Goal: Task Accomplishment & Management: Use online tool/utility

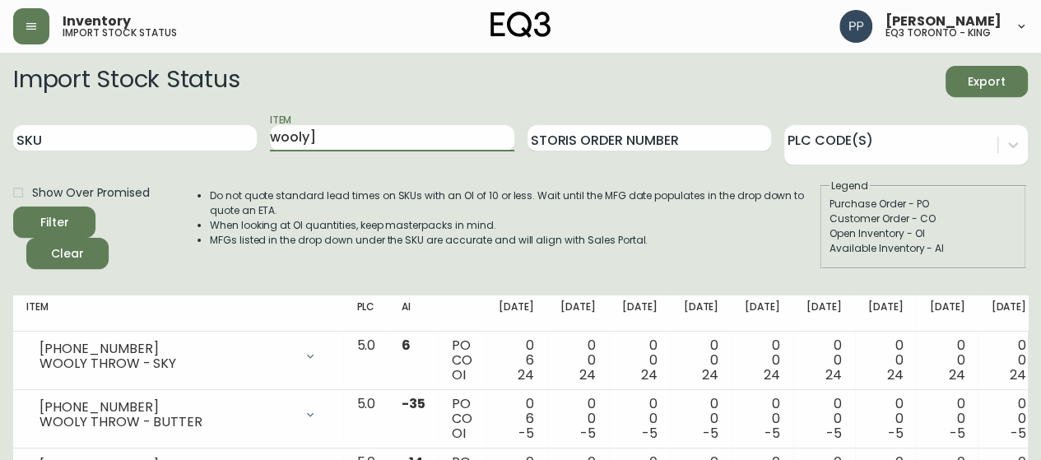
drag, startPoint x: 331, startPoint y: 142, endPoint x: 262, endPoint y: 155, distance: 70.2
click at [262, 155] on div "SKU Item wooly] Storis Order Number PLC Code(s)" at bounding box center [520, 138] width 1014 height 53
click at [39, 35] on button "button" at bounding box center [31, 26] width 36 height 36
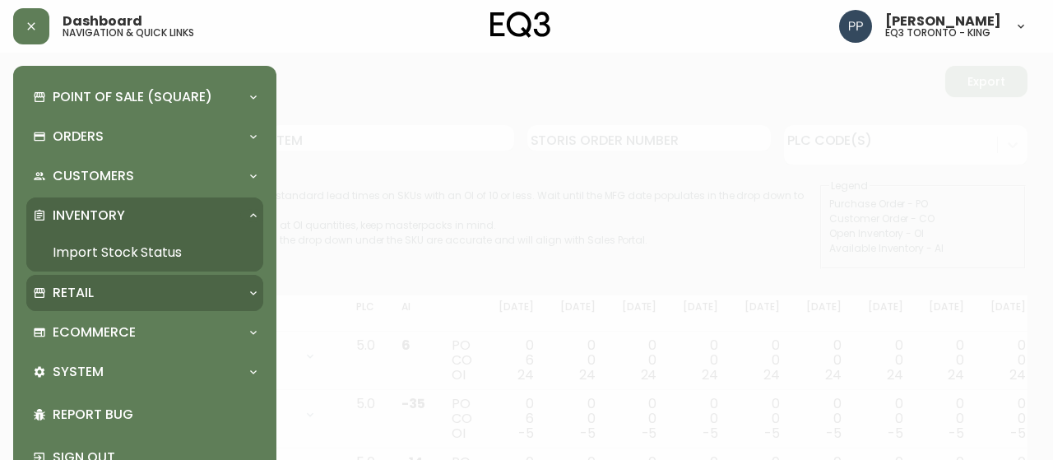
click at [107, 295] on div "Retail" at bounding box center [136, 293] width 207 height 18
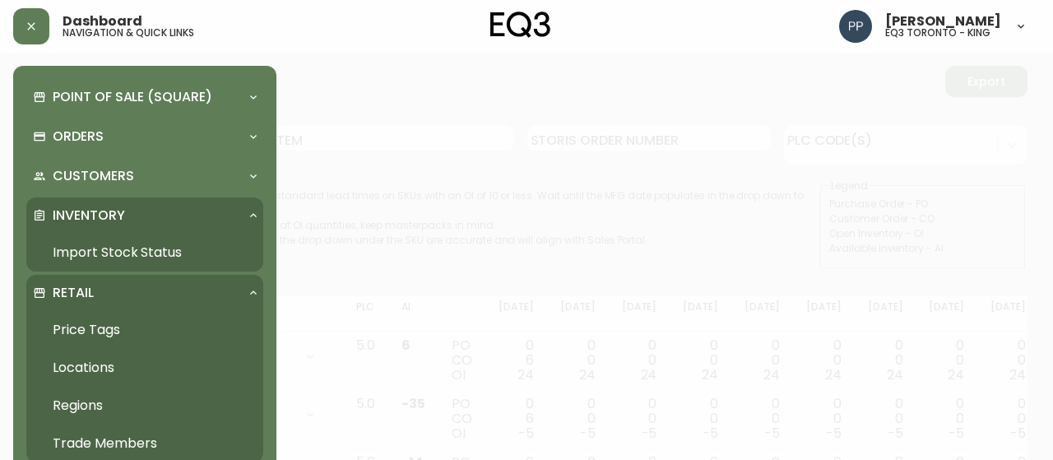
click at [108, 328] on link "Price Tags" at bounding box center [144, 330] width 237 height 38
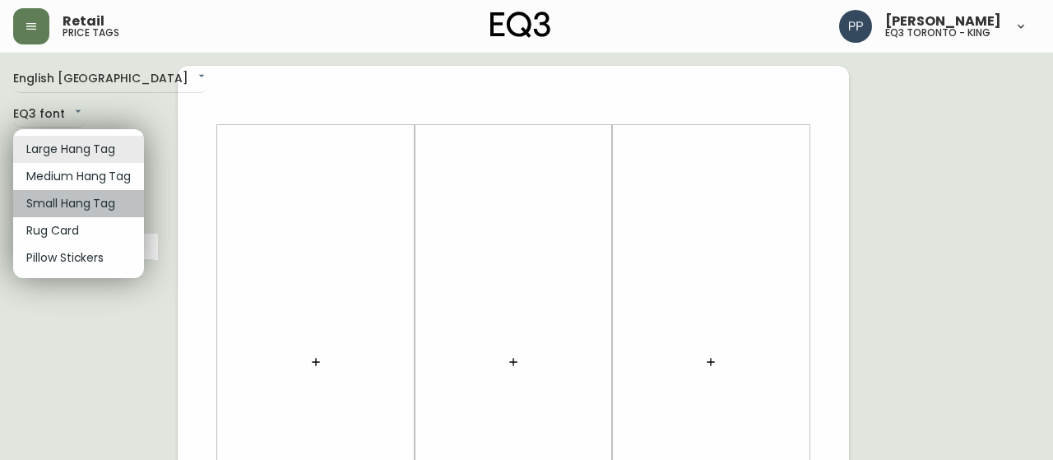
click at [105, 208] on li "Small Hang Tag" at bounding box center [78, 203] width 131 height 27
type input "small"
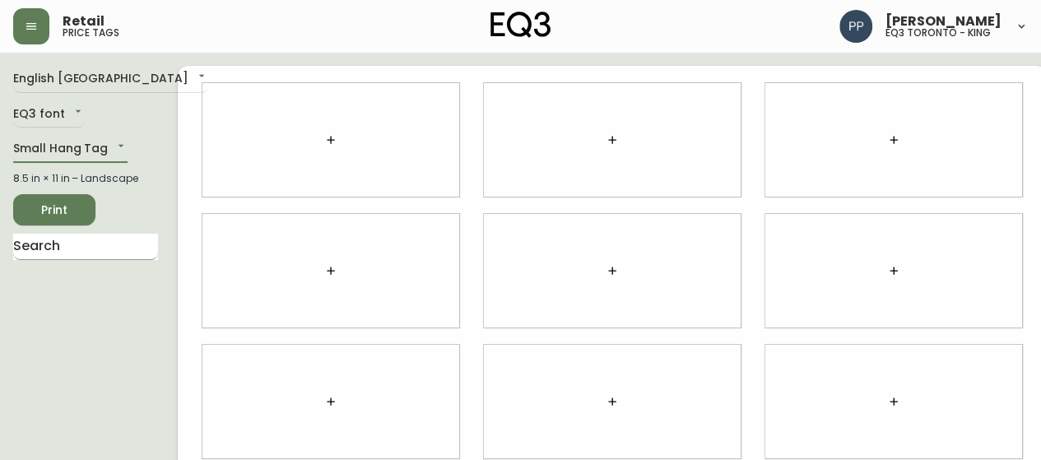
click at [104, 250] on input "text" at bounding box center [85, 247] width 145 height 26
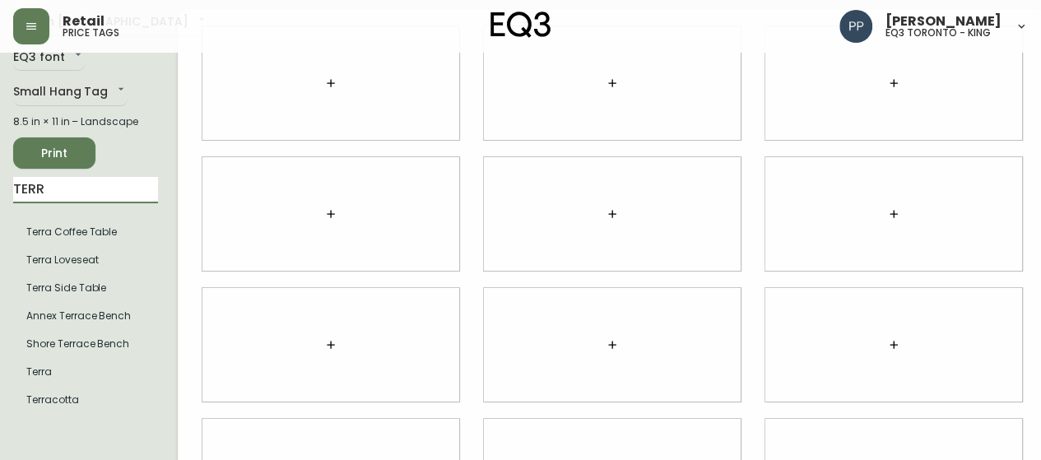
scroll to position [82, 0]
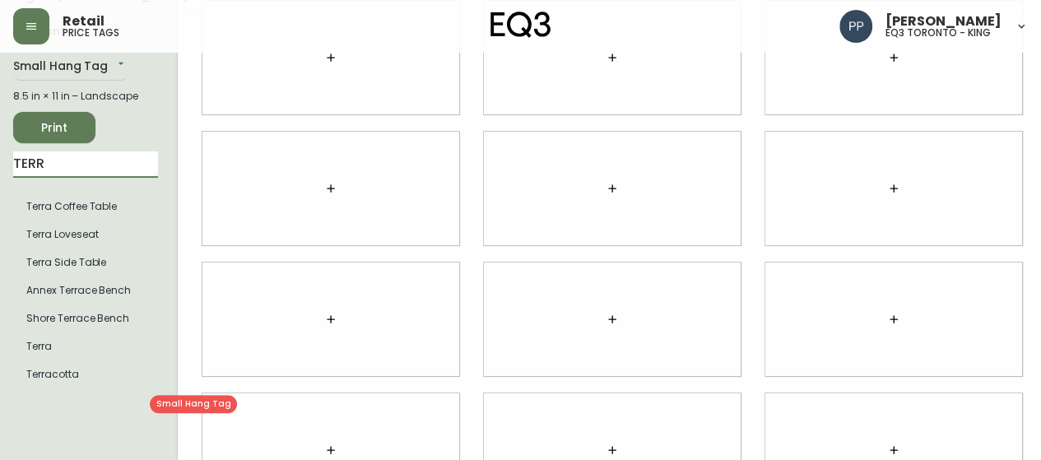
type input "TERR"
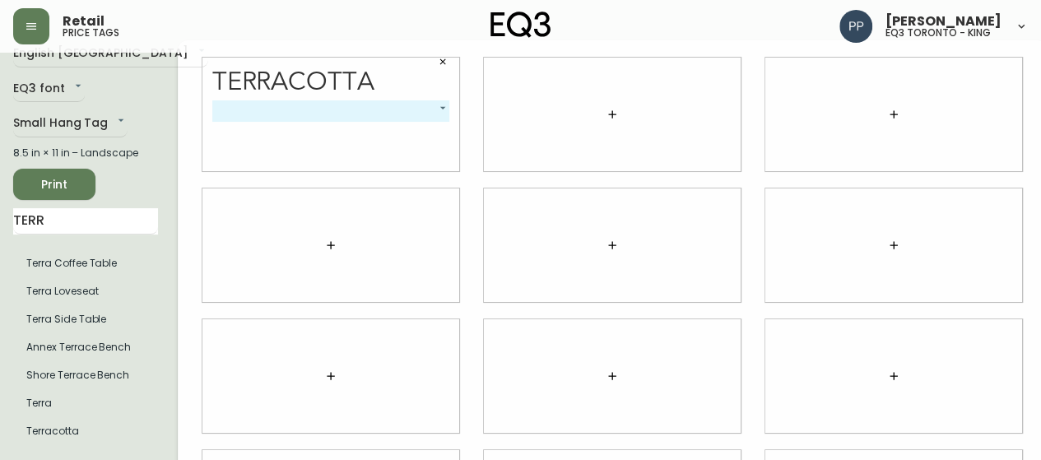
scroll to position [0, 0]
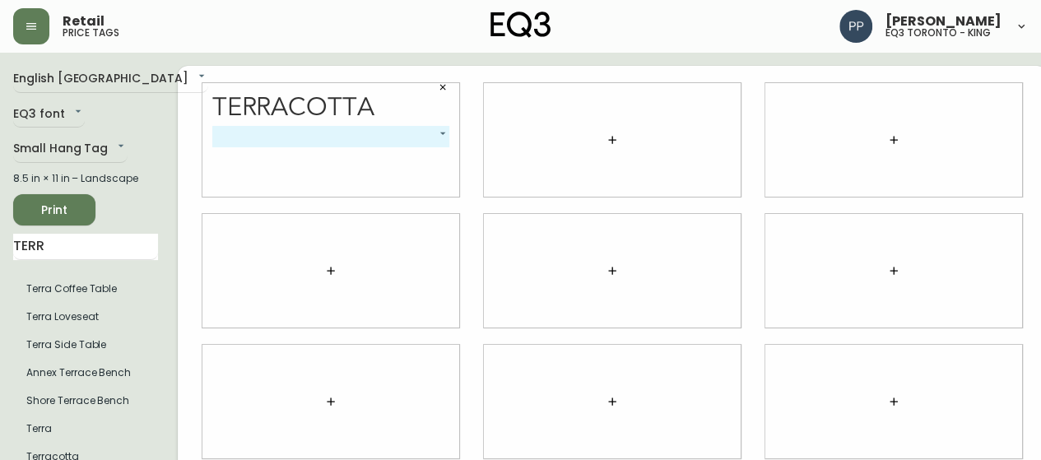
click at [410, 138] on body "Retail price tags [PERSON_NAME] eq3 [GEOGRAPHIC_DATA] - king English Canada en_…" at bounding box center [520, 368] width 1041 height 737
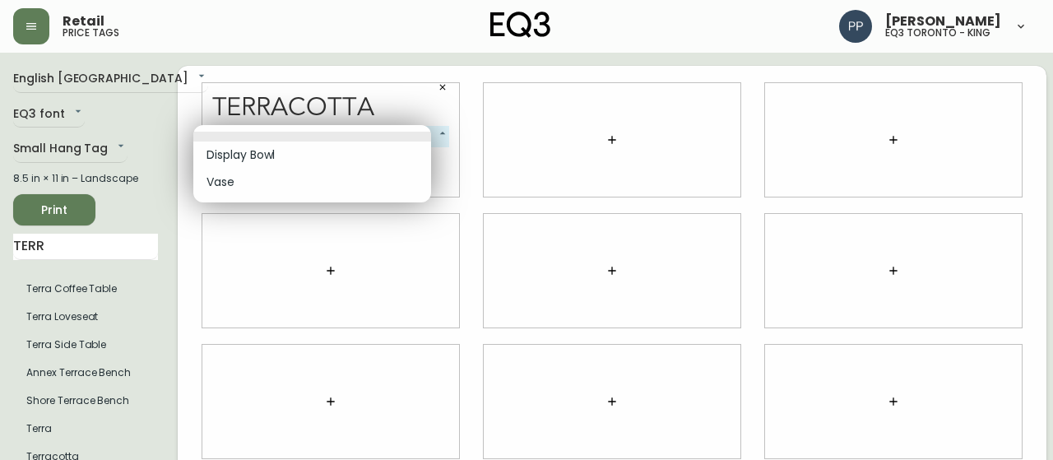
click at [298, 253] on div at bounding box center [526, 230] width 1053 height 460
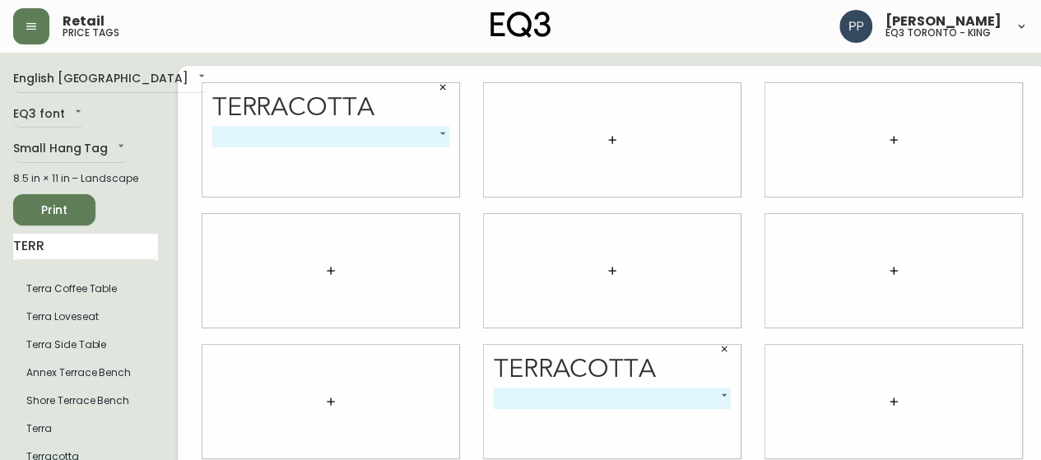
click at [440, 88] on icon "button" at bounding box center [443, 88] width 6 height 6
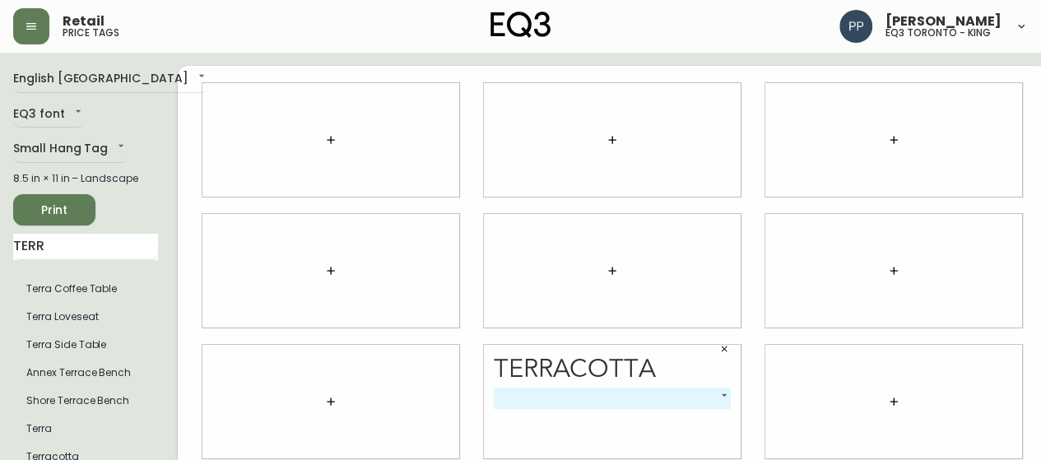
click at [324, 144] on icon "button" at bounding box center [330, 139] width 13 height 13
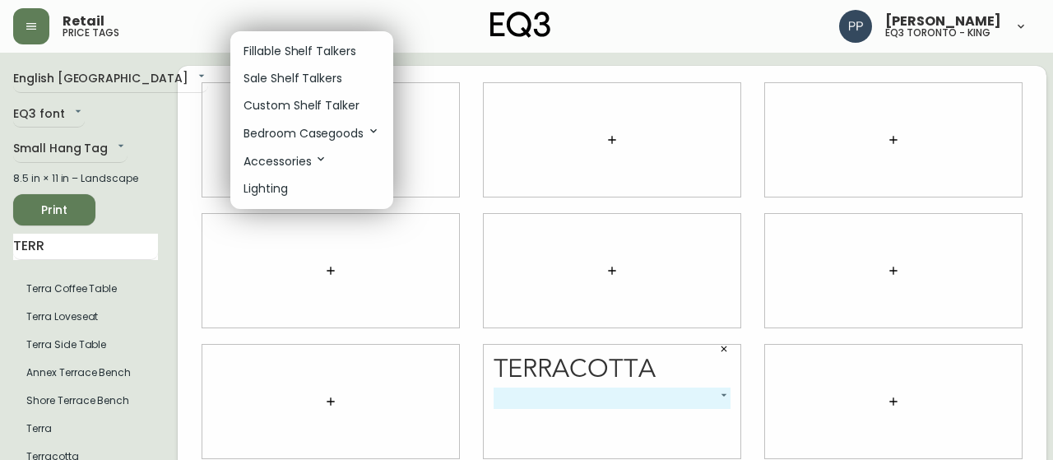
click at [297, 52] on p "Fillable Shelf Talkers" at bounding box center [300, 51] width 113 height 17
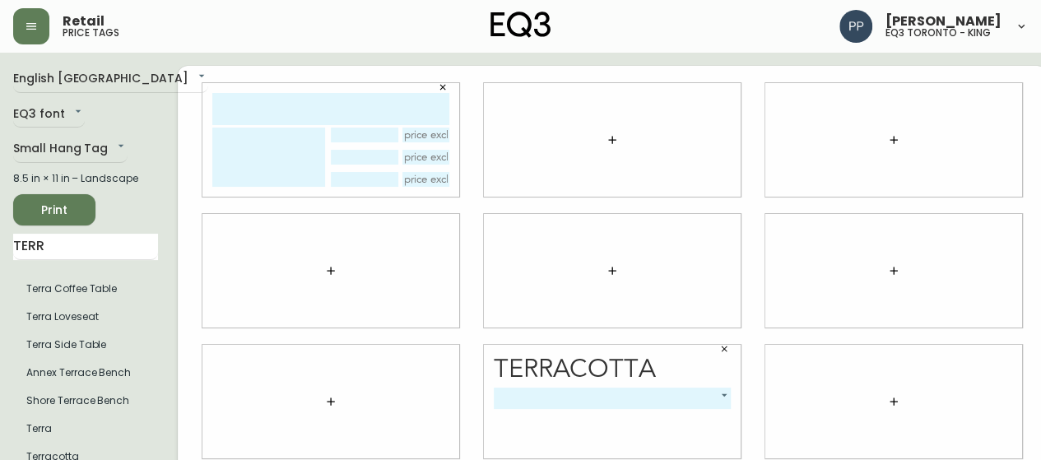
click at [291, 100] on input "text" at bounding box center [330, 109] width 237 height 32
type input "TERRACOTTA"
click at [652, 402] on body "Retail price tags [PERSON_NAME] eq3 [GEOGRAPHIC_DATA] - king English [GEOGRAPHI…" at bounding box center [520, 368] width 1041 height 737
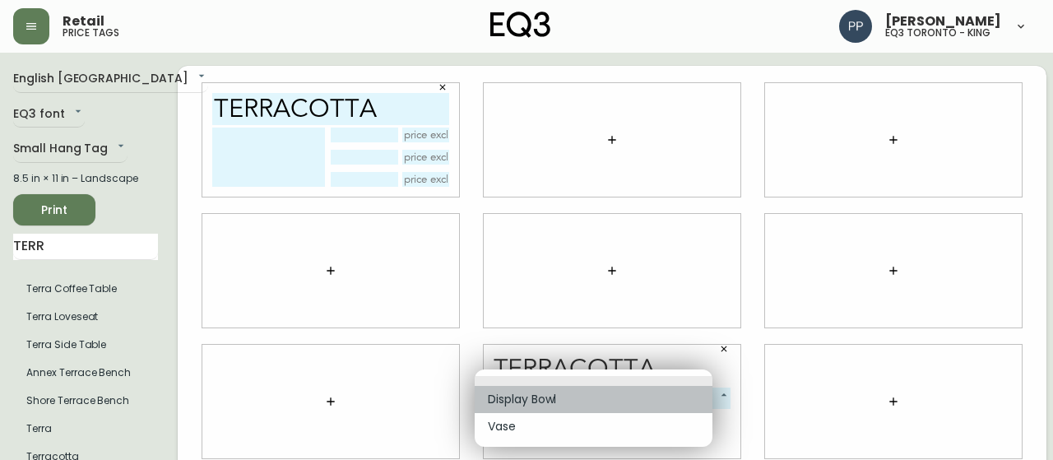
click at [622, 406] on li "Display Bowl" at bounding box center [594, 399] width 238 height 27
type input "0"
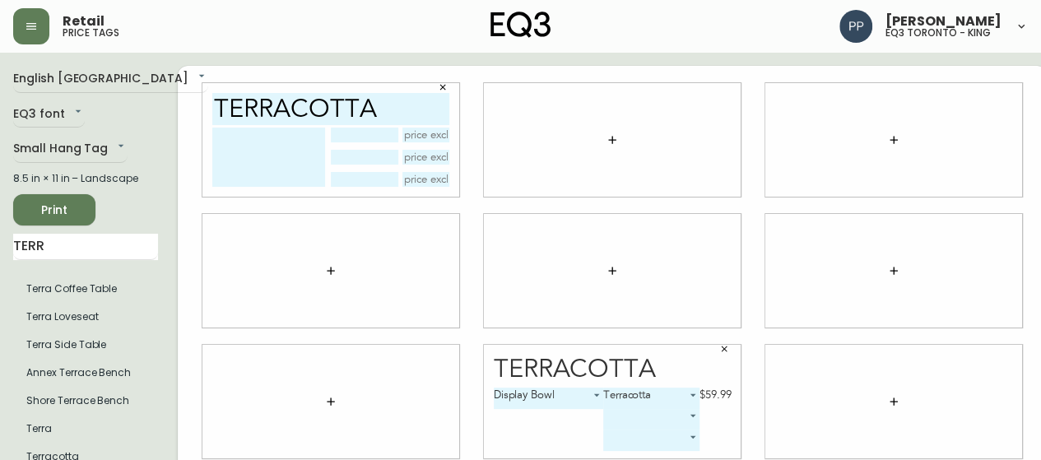
click at [253, 135] on textarea at bounding box center [268, 157] width 113 height 59
type textarea "DISPLAY BOWL"
click at [415, 139] on input "text" at bounding box center [426, 135] width 48 height 15
click at [415, 134] on input "text" at bounding box center [426, 135] width 48 height 15
type input "$59.99"
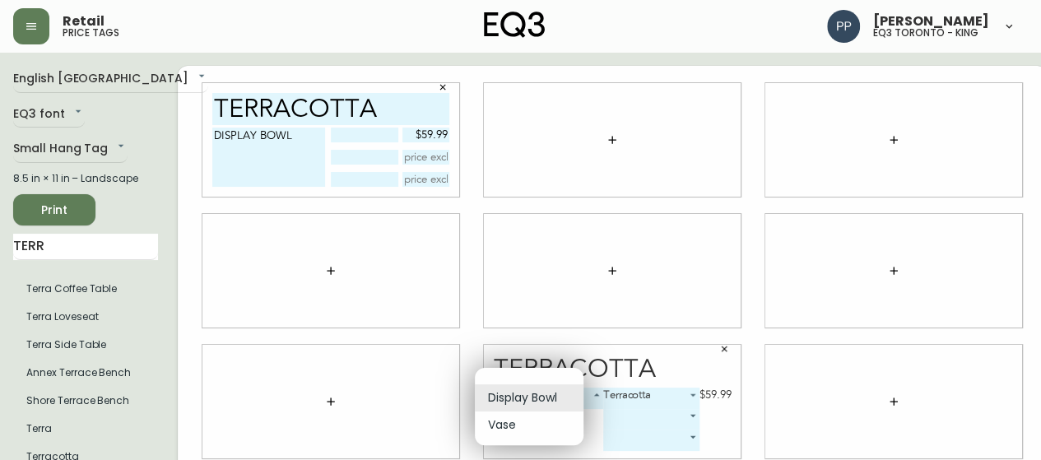
click at [564, 399] on body "Retail price tags [PERSON_NAME] eq3 [GEOGRAPHIC_DATA] - king English [GEOGRAPHI…" at bounding box center [520, 368] width 1041 height 737
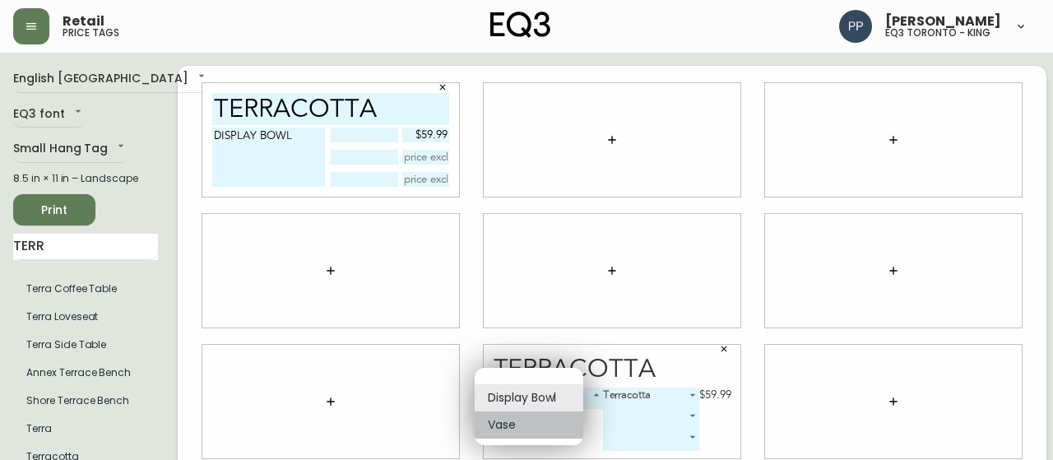
click at [550, 431] on li "Vase" at bounding box center [529, 424] width 109 height 27
type input "1"
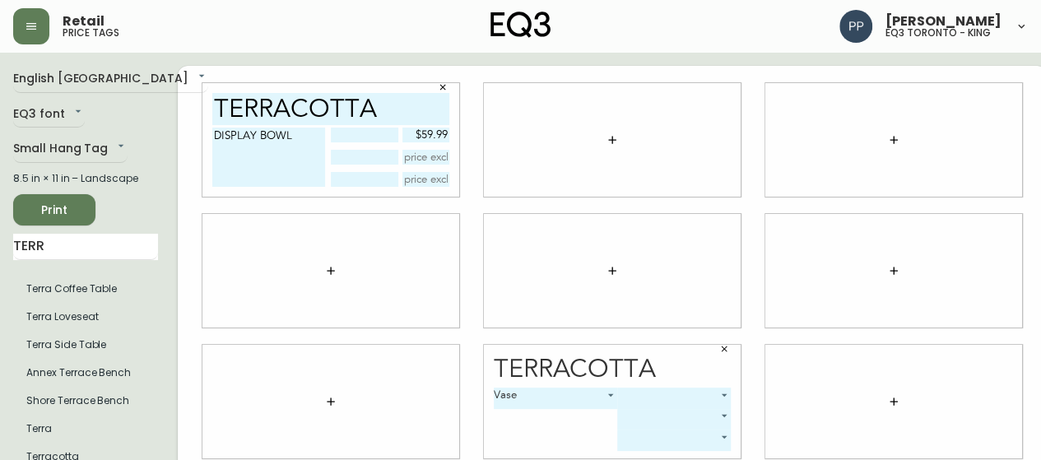
click at [627, 398] on body "Retail price tags [PERSON_NAME] eq3 [GEOGRAPHIC_DATA] - king English [GEOGRAPHI…" at bounding box center [520, 368] width 1041 height 737
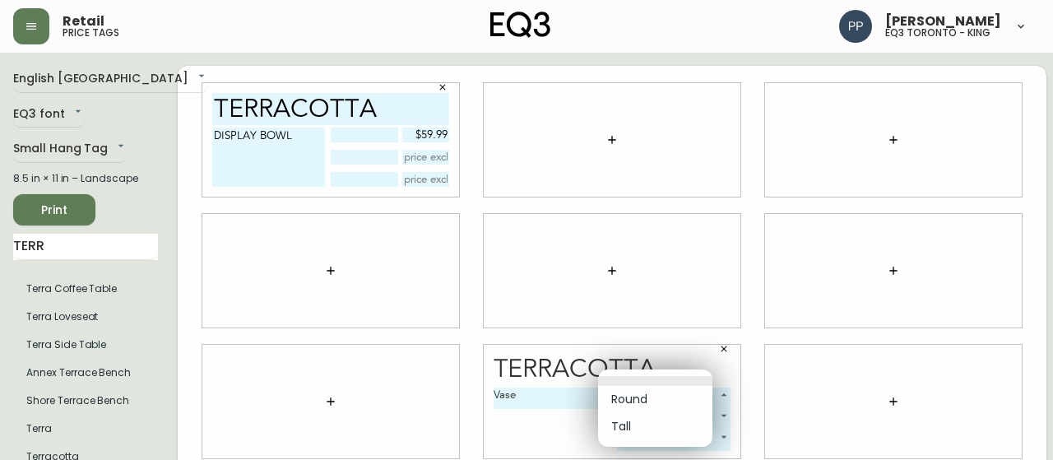
click at [641, 404] on li "Round" at bounding box center [655, 399] width 114 height 27
type input "0"
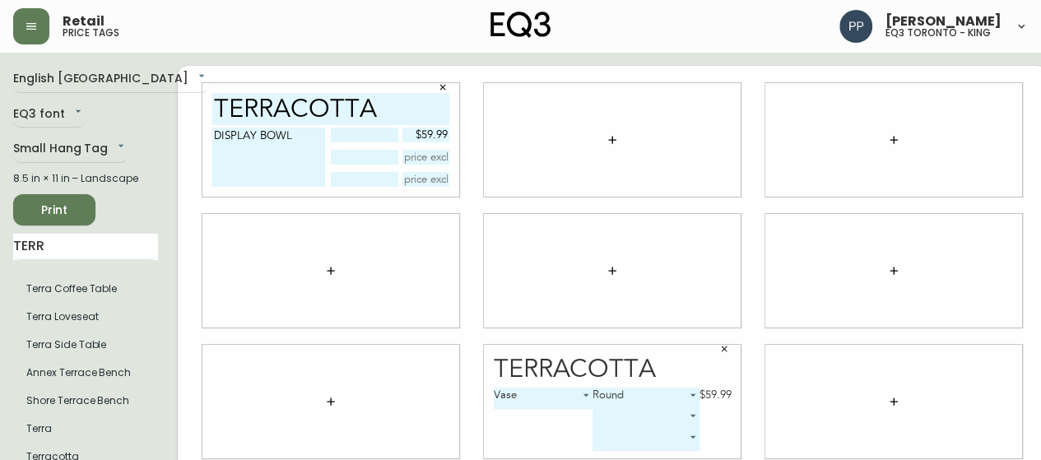
click at [290, 140] on textarea "DISPLAY BOWL" at bounding box center [268, 157] width 113 height 59
type textarea "DISPLAY BOWL ROUND VASE"
click at [421, 157] on input "text" at bounding box center [426, 157] width 48 height 15
type input "$59.99"
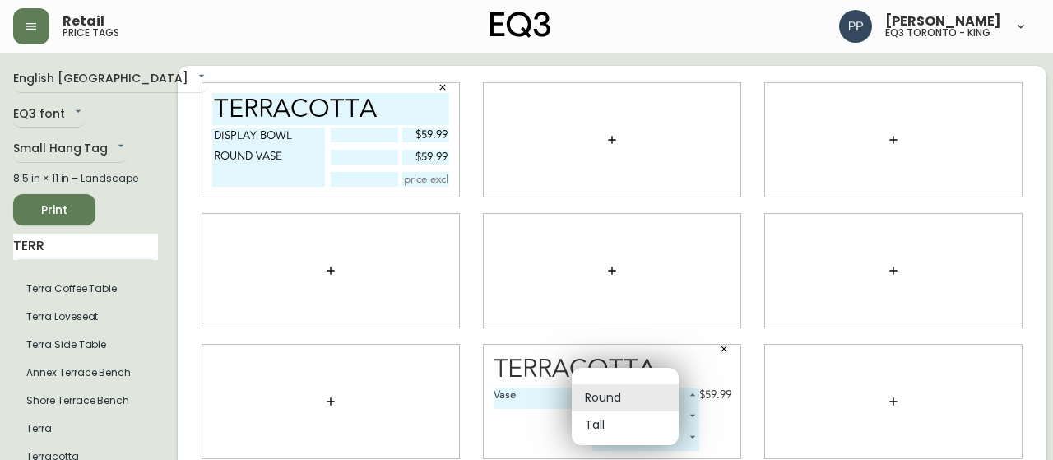
click at [634, 397] on body "Retail price tags [PERSON_NAME] eq3 [GEOGRAPHIC_DATA] - king English [GEOGRAPHI…" at bounding box center [526, 368] width 1053 height 737
drag, startPoint x: 623, startPoint y: 422, endPoint x: 610, endPoint y: 418, distance: 13.0
click at [622, 422] on li "Tall" at bounding box center [625, 424] width 107 height 27
type input "1"
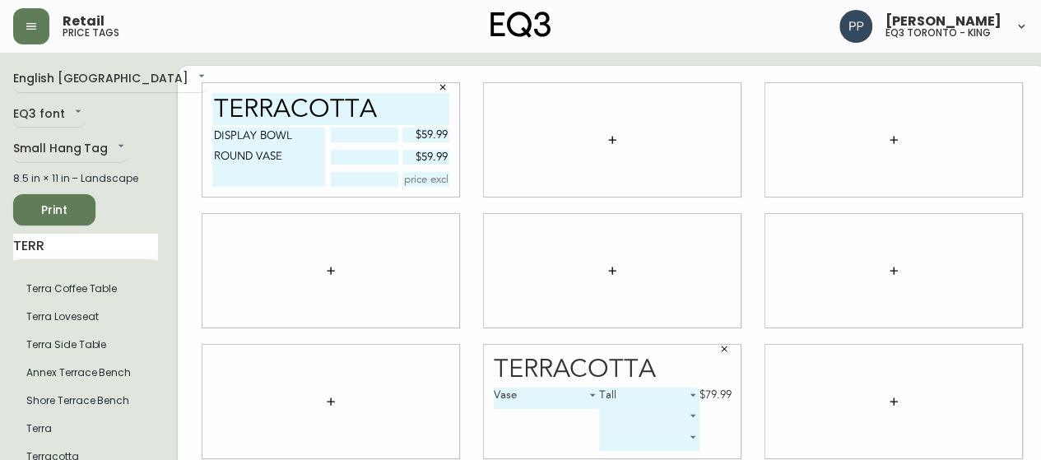
click at [296, 162] on textarea "DISPLAY BOWL ROUND VASE" at bounding box center [268, 157] width 113 height 59
type textarea "DISPLAY BOWL ROUND VASE TALL VASE"
click at [401, 187] on div "TERRACOTTA DISPLAY BOWL ROUND VASE TALL VASE $59.99 $59.99" at bounding box center [330, 140] width 257 height 114
click at [402, 186] on input "text" at bounding box center [426, 179] width 48 height 15
type input "$79.99"
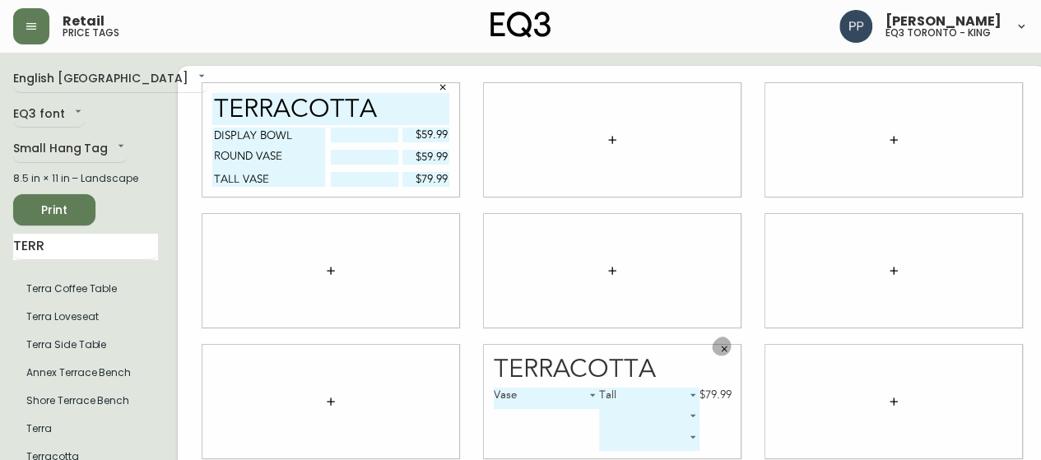
click at [719, 348] on icon "button" at bounding box center [724, 349] width 10 height 10
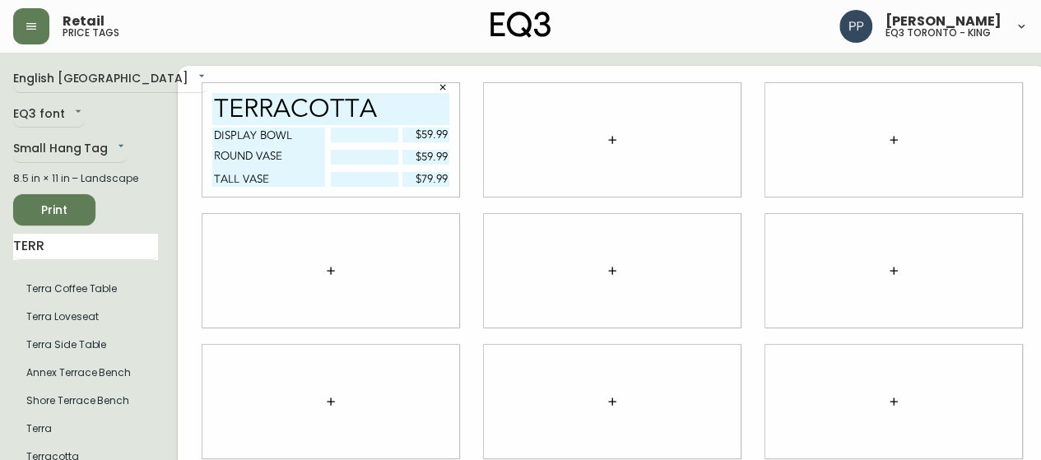
click at [606, 137] on icon "button" at bounding box center [612, 139] width 13 height 13
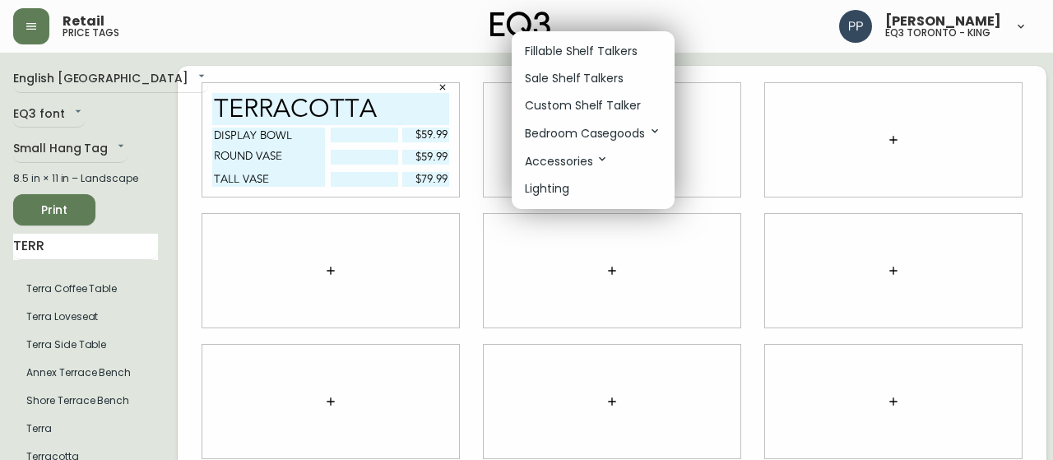
click at [599, 58] on p "Fillable Shelf Talkers" at bounding box center [581, 51] width 113 height 17
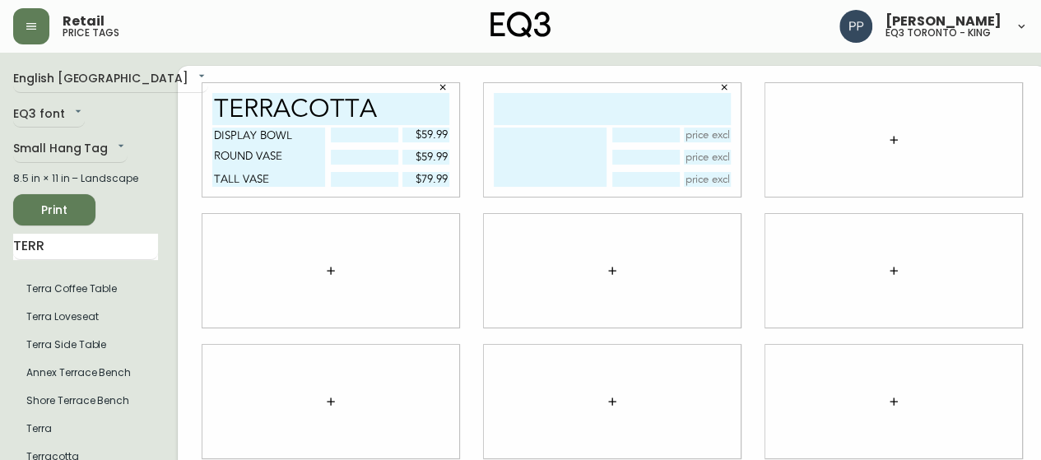
drag, startPoint x: 400, startPoint y: 110, endPoint x: 164, endPoint y: 106, distance: 236.2
click at [178, 106] on div "TERRACOTTA DISPLAY BOWL ROUND VASE TALL VASE $59.99 $59.99 $79.99" at bounding box center [612, 401] width 869 height 671
click at [522, 115] on input "text" at bounding box center [612, 109] width 237 height 32
paste input "TERRACOTTA"
type input "TERRACOTTA"
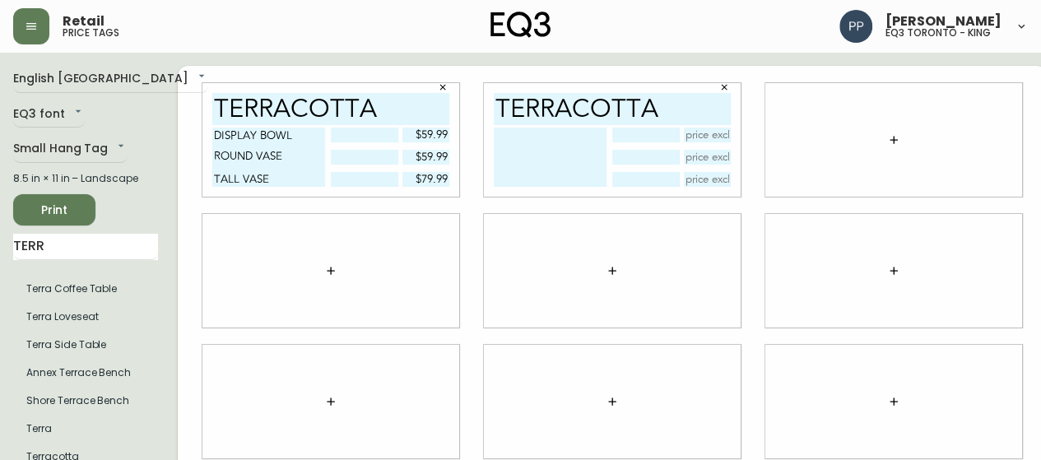
drag, startPoint x: 193, startPoint y: 134, endPoint x: 314, endPoint y: 184, distance: 130.9
click at [314, 184] on div "DISPLAY BOWL ROUND VASE TALL VASE $59.99 $59.99 $79.99" at bounding box center [330, 157] width 237 height 59
click at [494, 136] on textarea at bounding box center [550, 157] width 113 height 59
paste textarea "DISPLAY BOWL ROUND VASE TALL VASE"
type textarea "DISPLAY BOWL ROUND VASE TALL VASE"
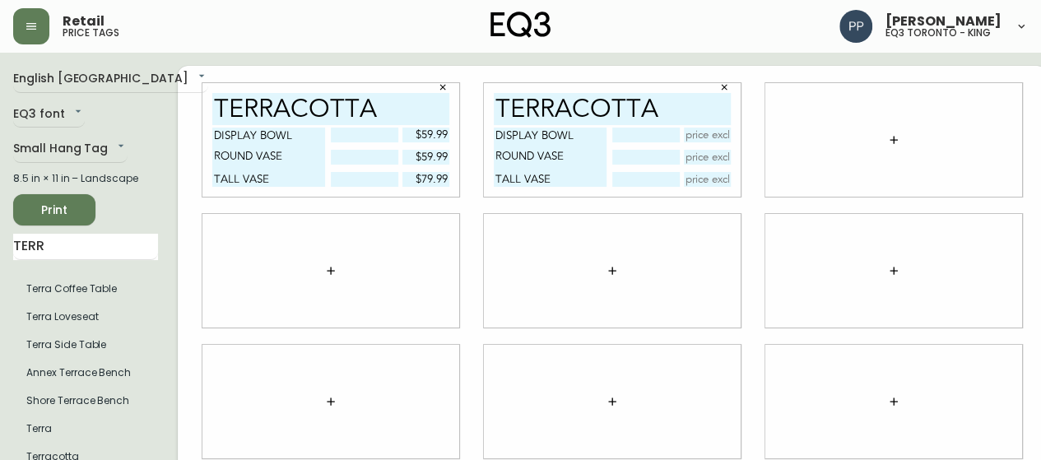
drag, startPoint x: 390, startPoint y: 134, endPoint x: 460, endPoint y: 160, distance: 74.7
click at [434, 193] on div "TERRACOTTA DISPLAY BOWL ROUND VASE TALL VASE $59.99 $59.99 $79.99" at bounding box center [330, 140] width 257 height 114
click at [703, 133] on input "text" at bounding box center [708, 135] width 48 height 15
type input "$59.99"
drag, startPoint x: 673, startPoint y: 162, endPoint x: 686, endPoint y: 152, distance: 16.5
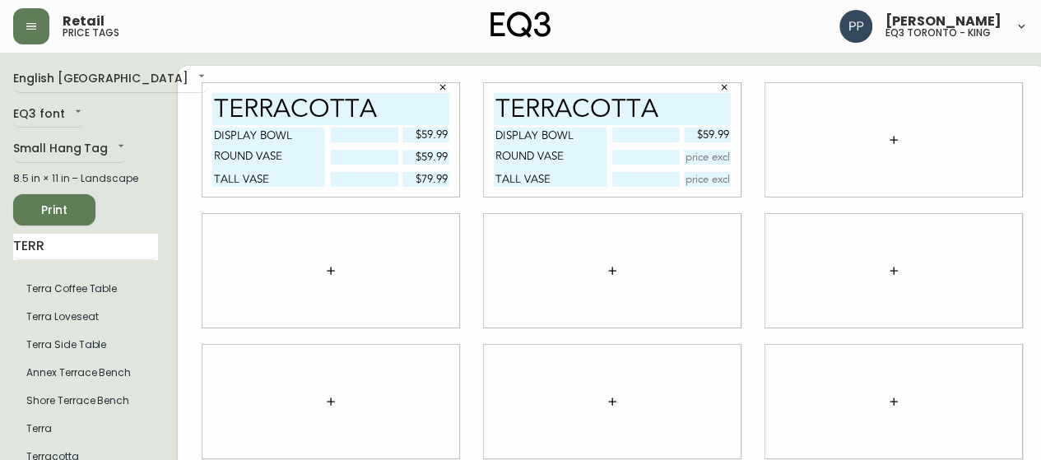
click at [684, 160] on input "text" at bounding box center [708, 157] width 48 height 15
type input "$59.99"
drag, startPoint x: 390, startPoint y: 179, endPoint x: 439, endPoint y: 180, distance: 49.4
click at [439, 180] on div "TERRACOTTA DISPLAY BOWL ROUND VASE TALL VASE $59.99 $59.99 $79.99" at bounding box center [330, 140] width 257 height 114
click at [690, 179] on input "text" at bounding box center [708, 179] width 48 height 15
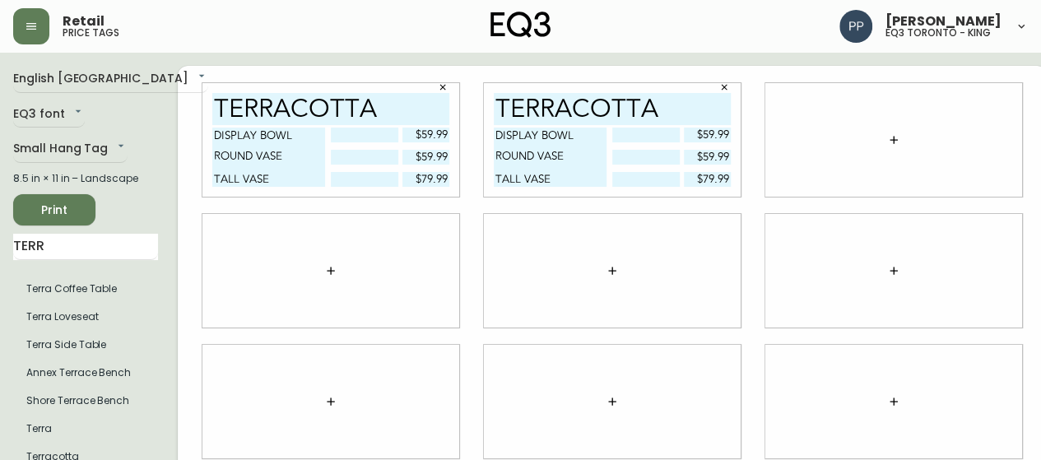
type input "$79.99"
drag, startPoint x: 86, startPoint y: 248, endPoint x: 0, endPoint y: 251, distance: 86.5
click at [0, 251] on main "English Canada en_CA EQ3 font EQ3 Small Hang Tag small 8.5 in × 11 in – Landsca…" at bounding box center [520, 395] width 1041 height 685
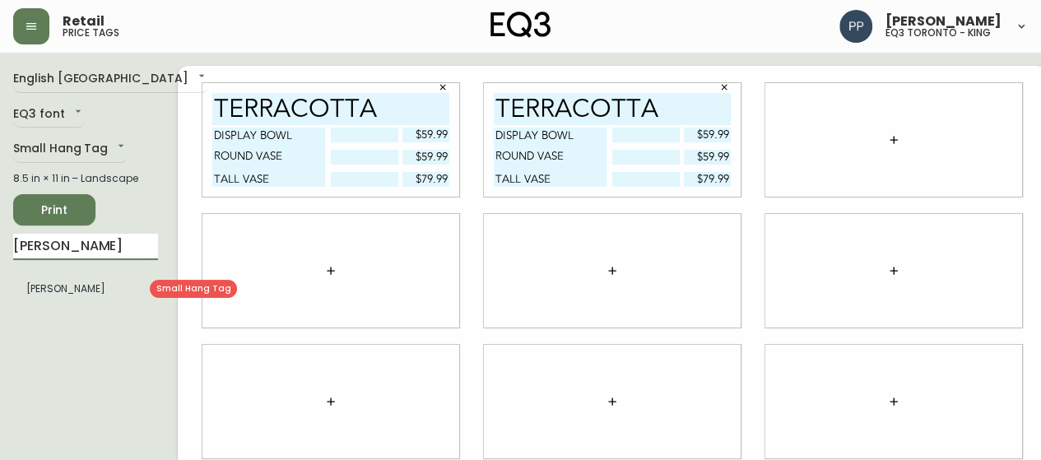
type input "[PERSON_NAME]"
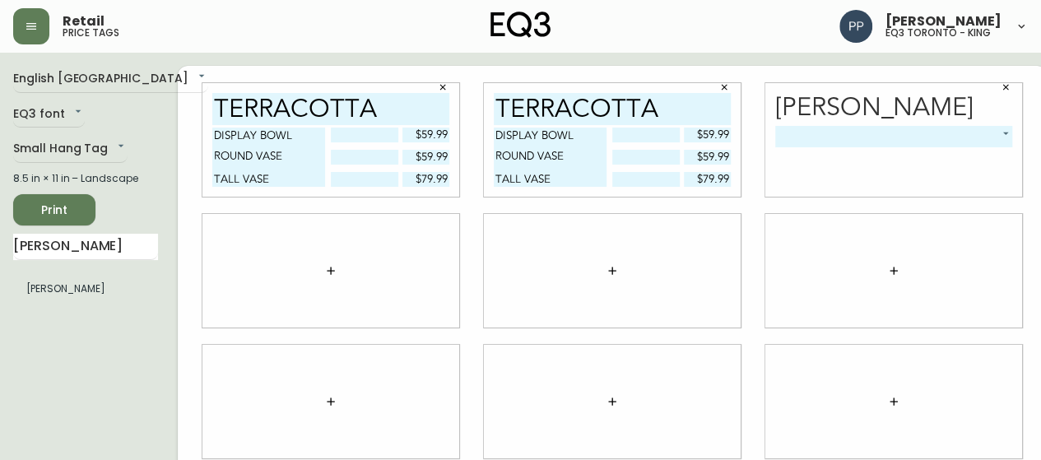
click at [870, 128] on body "Retail price tags [PERSON_NAME] eq3 [GEOGRAPHIC_DATA] - king English [GEOGRAPHI…" at bounding box center [520, 368] width 1041 height 737
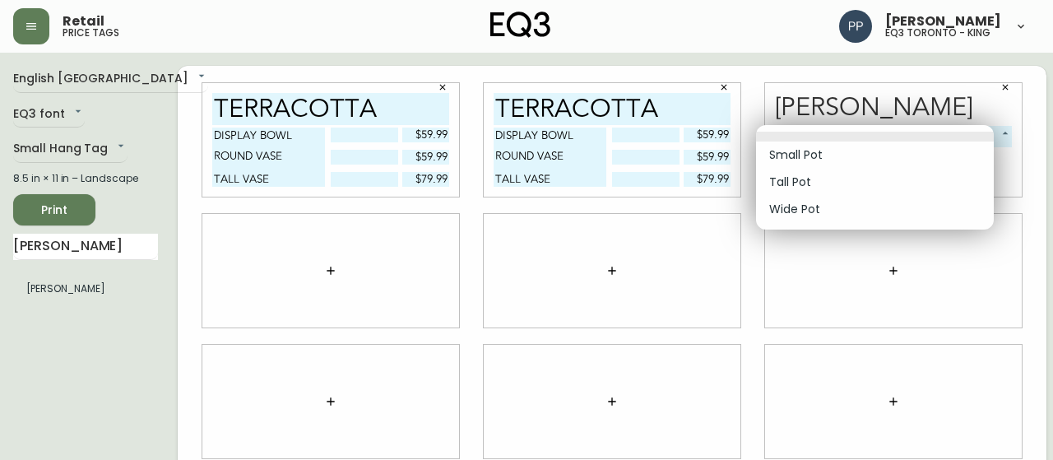
click at [819, 207] on li "Wide Pot" at bounding box center [875, 209] width 238 height 27
type input "2"
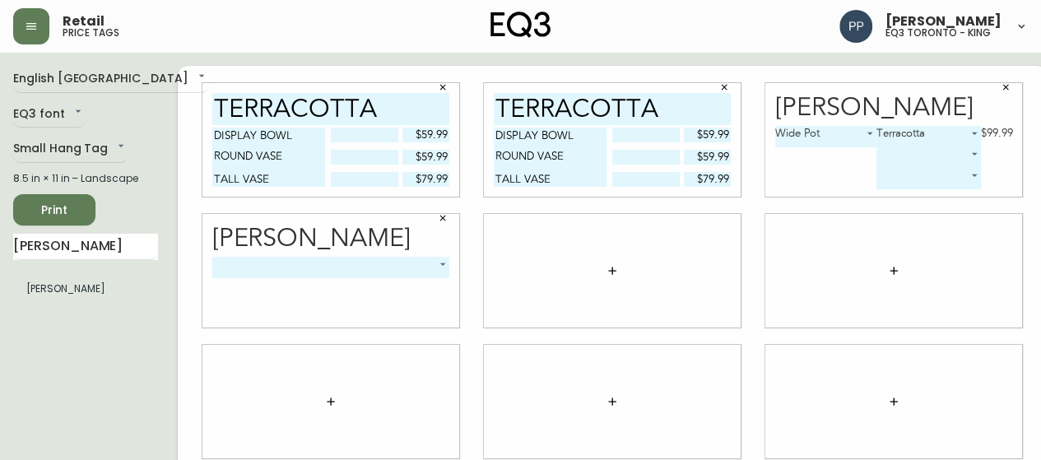
click at [367, 269] on body "Retail price tags [PERSON_NAME] eq3 [GEOGRAPHIC_DATA] - king English [GEOGRAPHI…" at bounding box center [520, 368] width 1041 height 737
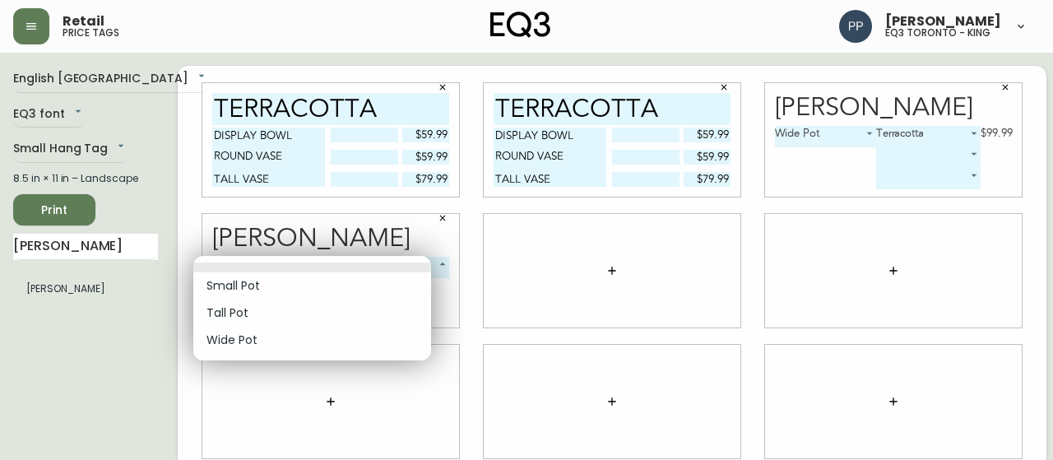
click at [336, 310] on li "Tall Pot" at bounding box center [312, 312] width 238 height 27
type input "1"
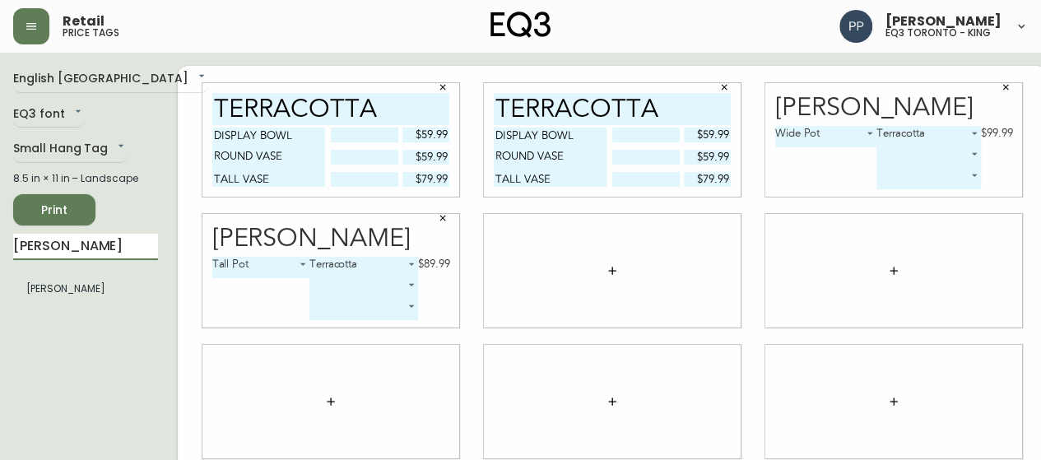
drag, startPoint x: 69, startPoint y: 248, endPoint x: 0, endPoint y: 272, distance: 72.8
click at [0, 275] on main "English [GEOGRAPHIC_DATA] en_CA EQ3 font EQ3 Small Hang Tag small 8.5 in × 11 i…" at bounding box center [520, 395] width 1041 height 685
type input "WOOLY"
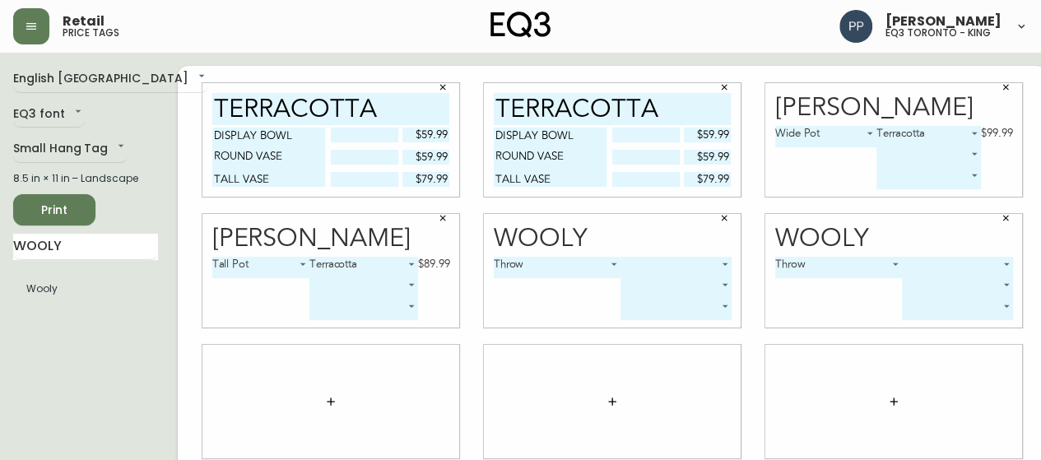
click at [653, 267] on body "Retail price tags [PERSON_NAME] eq3 [GEOGRAPHIC_DATA] - king English [GEOGRAPHI…" at bounding box center [520, 368] width 1041 height 737
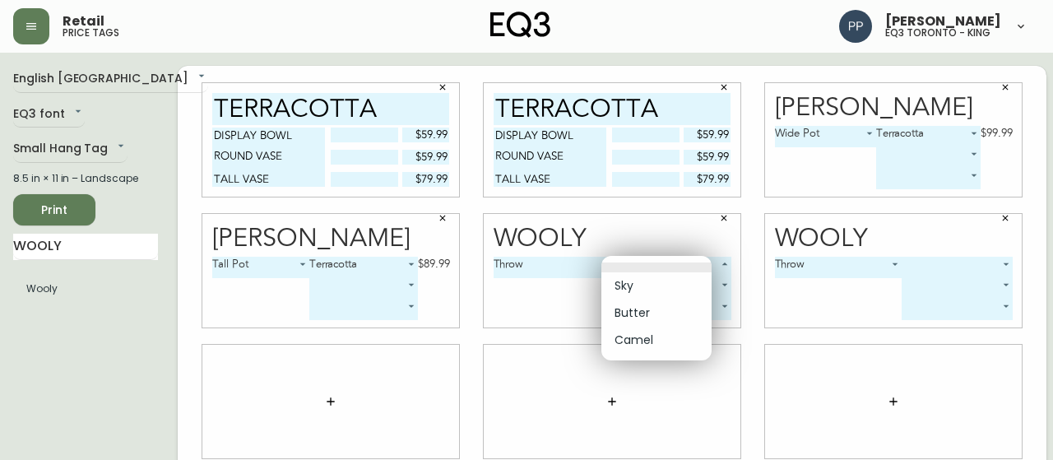
click at [630, 307] on li "Butter" at bounding box center [656, 312] width 110 height 27
type input "1"
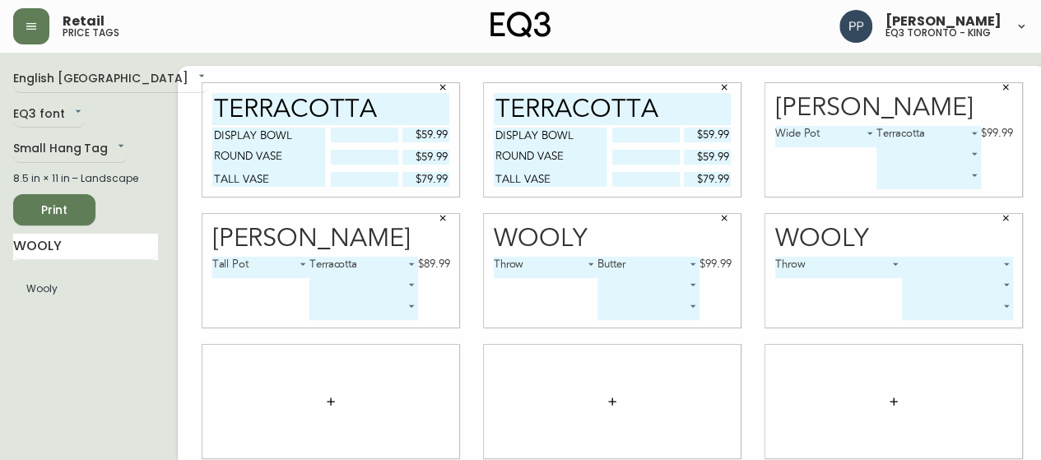
click at [648, 290] on body "Retail price tags [PERSON_NAME] eq3 [GEOGRAPHIC_DATA] - king English [GEOGRAPHI…" at bounding box center [520, 368] width 1041 height 737
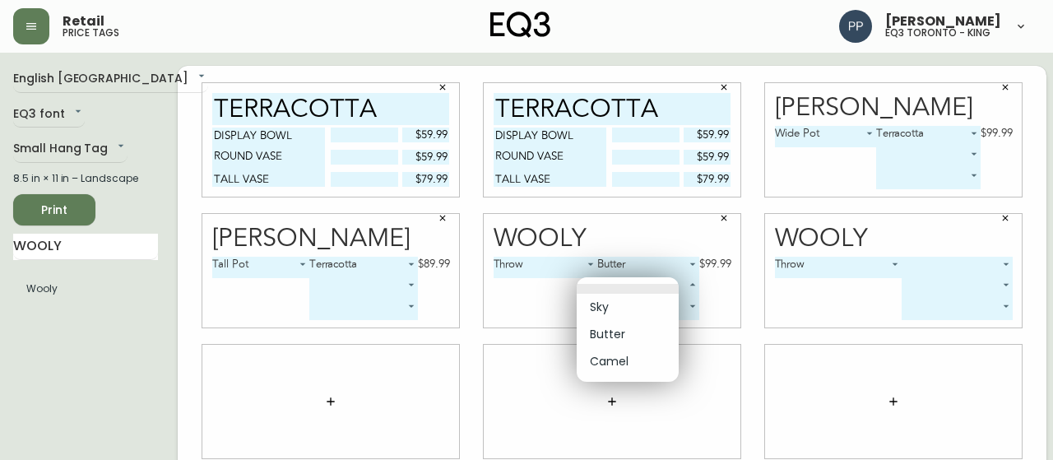
click at [641, 363] on li "Camel" at bounding box center [628, 361] width 102 height 27
type input "2"
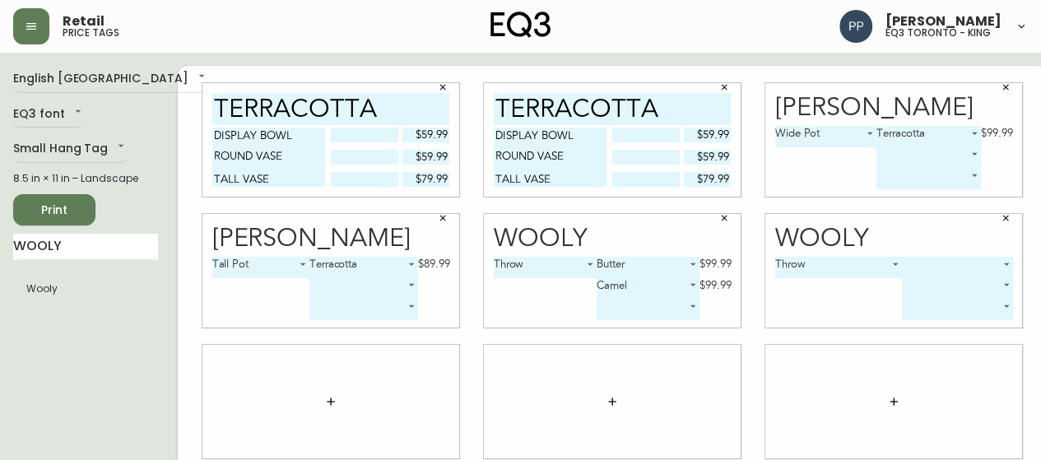
click at [923, 266] on body "Retail price tags [PERSON_NAME] eq3 [GEOGRAPHIC_DATA] - king English [GEOGRAPHI…" at bounding box center [520, 368] width 1041 height 737
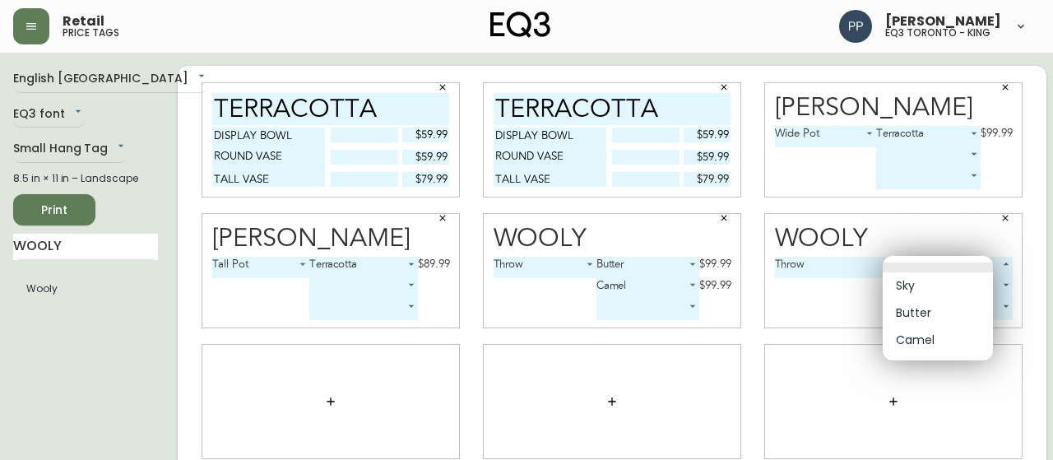
click at [930, 311] on li "Butter" at bounding box center [938, 312] width 110 height 27
type input "1"
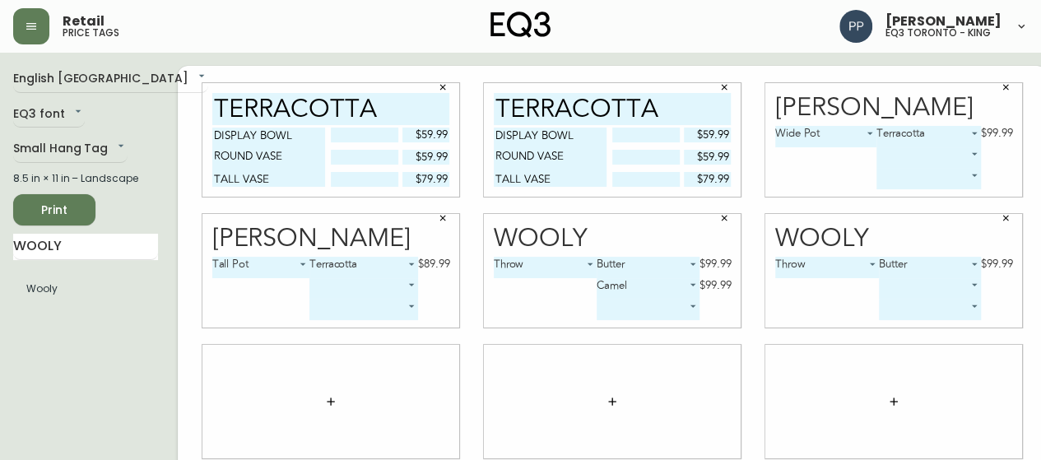
click at [939, 287] on body "Retail price tags [PERSON_NAME] eq3 [GEOGRAPHIC_DATA] - king English [GEOGRAPHI…" at bounding box center [520, 368] width 1041 height 737
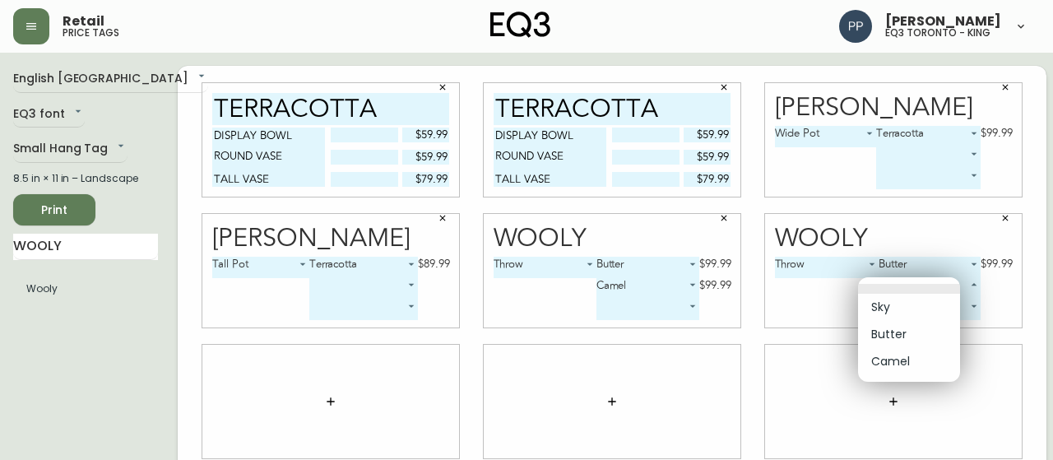
click at [925, 362] on li "Camel" at bounding box center [909, 361] width 102 height 27
type input "2"
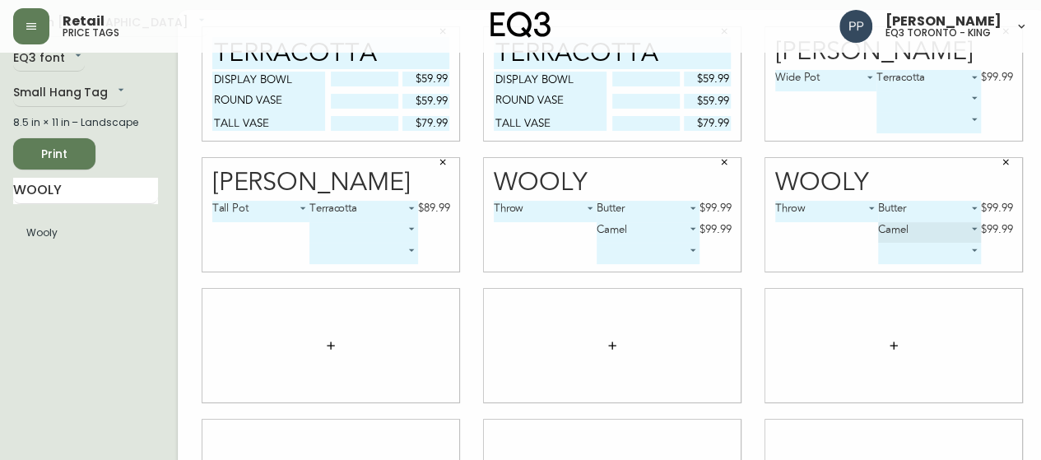
scroll to position [82, 0]
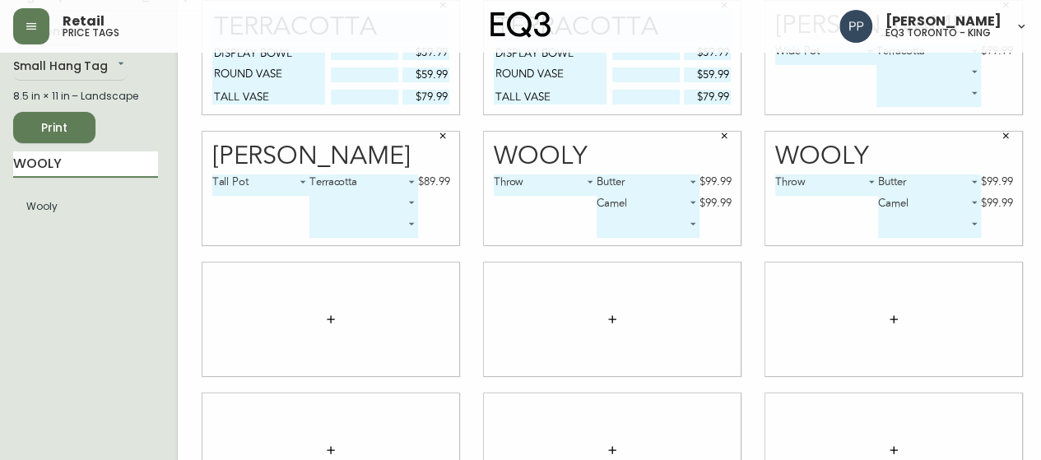
drag, startPoint x: 96, startPoint y: 172, endPoint x: 0, endPoint y: 175, distance: 96.3
click at [0, 175] on main "English Canada en_CA EQ3 font EQ3 Small Hang Tag small 8.5 in × 11 in – Landsca…" at bounding box center [520, 312] width 1041 height 685
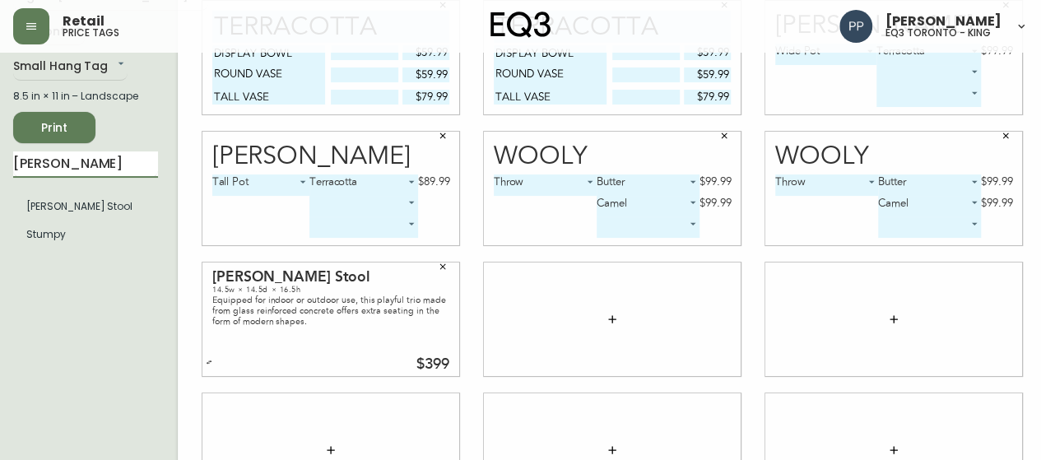
click at [0, 154] on main "English Canada en_CA EQ3 font EQ3 Small Hang Tag small 8.5 in × 11 in – Landsca…" at bounding box center [520, 312] width 1041 height 685
type input "TRUNDLE"
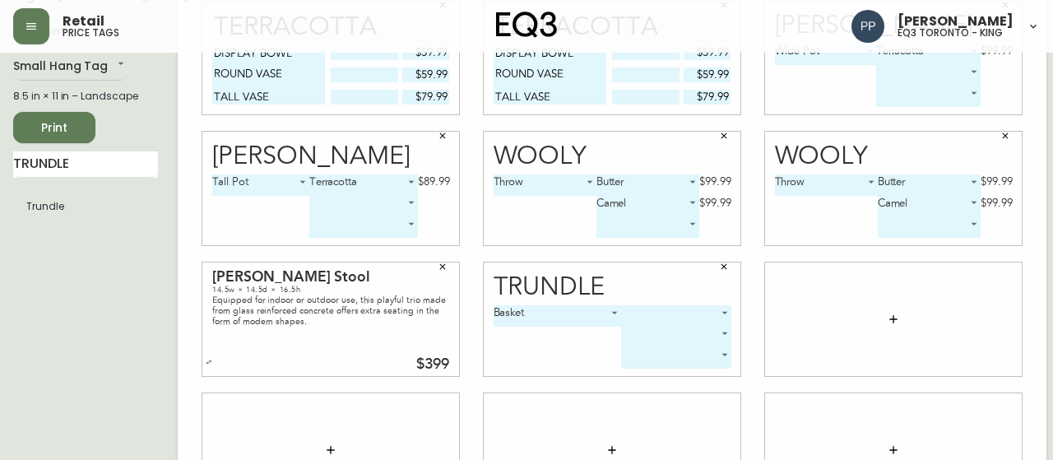
click at [643, 312] on body "Retail price tags [PERSON_NAME] eq3 [GEOGRAPHIC_DATA] - king English [GEOGRAPHI…" at bounding box center [526, 286] width 1053 height 737
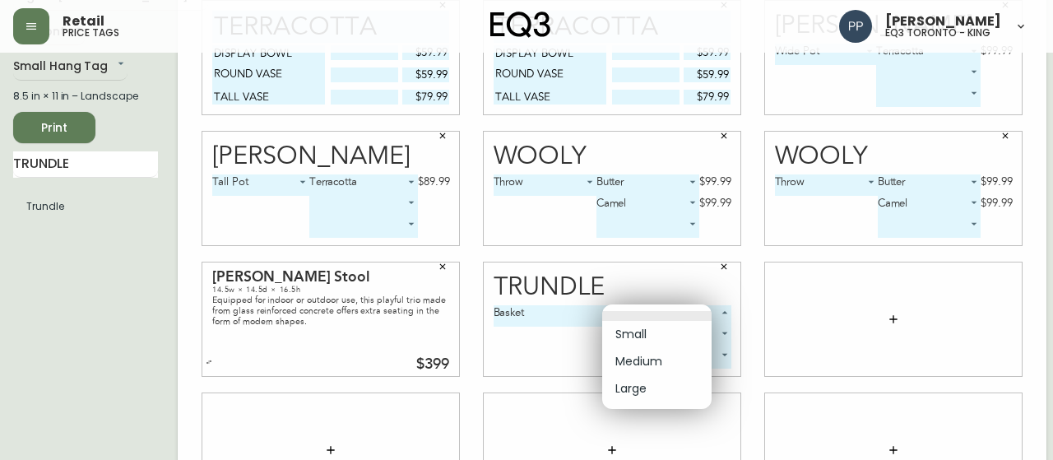
click at [640, 334] on li "Small" at bounding box center [656, 334] width 109 height 27
type input "0"
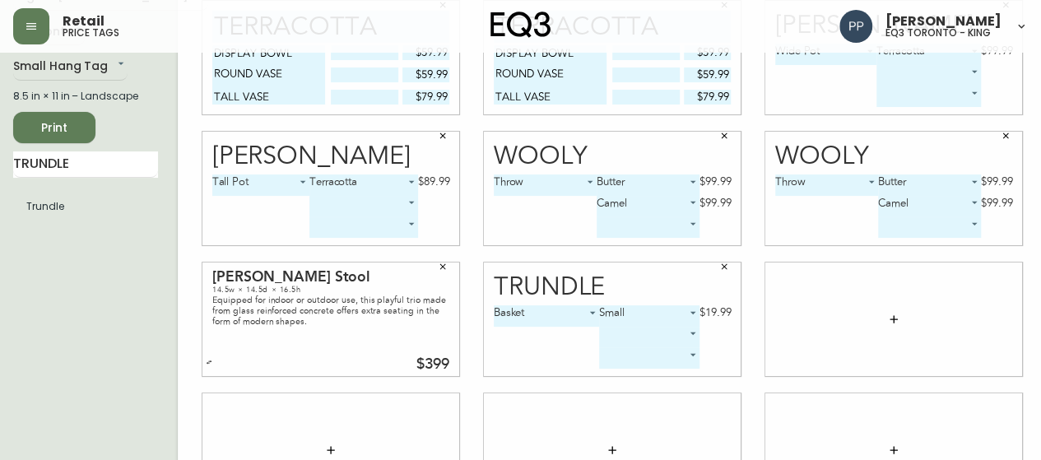
click at [620, 339] on body "Retail price tags [PERSON_NAME] eq3 [GEOGRAPHIC_DATA] - king English [GEOGRAPHI…" at bounding box center [520, 286] width 1041 height 737
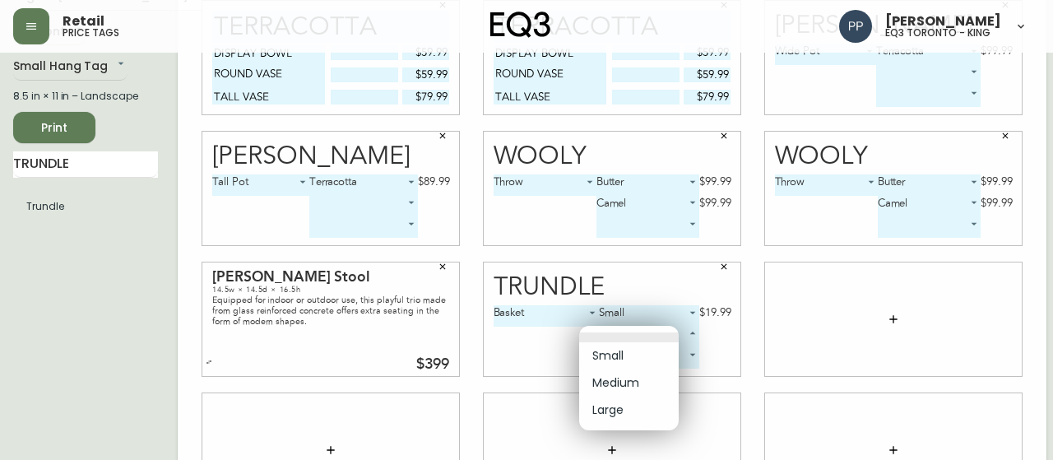
click at [632, 382] on li "Medium" at bounding box center [629, 382] width 100 height 27
type input "1"
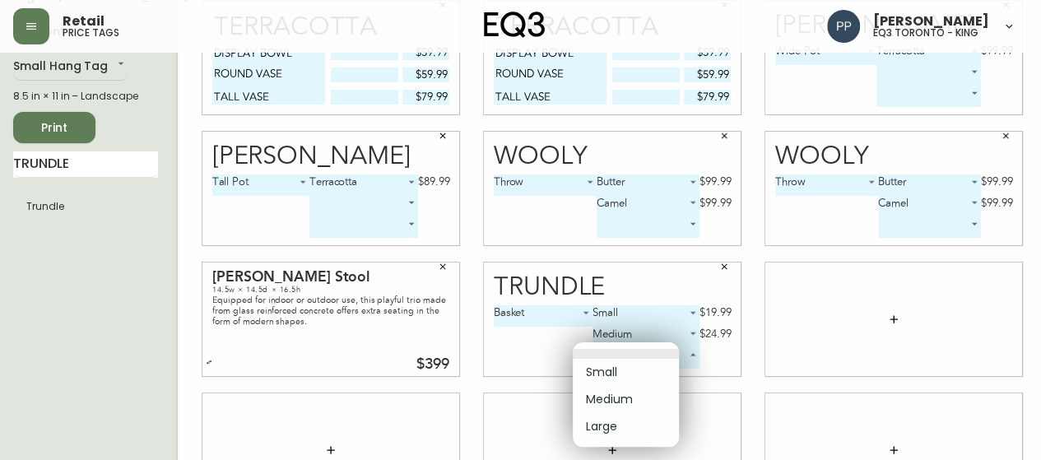
click at [627, 361] on body "Retail price tags [PERSON_NAME] eq3 [GEOGRAPHIC_DATA] - king English [GEOGRAPHI…" at bounding box center [520, 286] width 1041 height 737
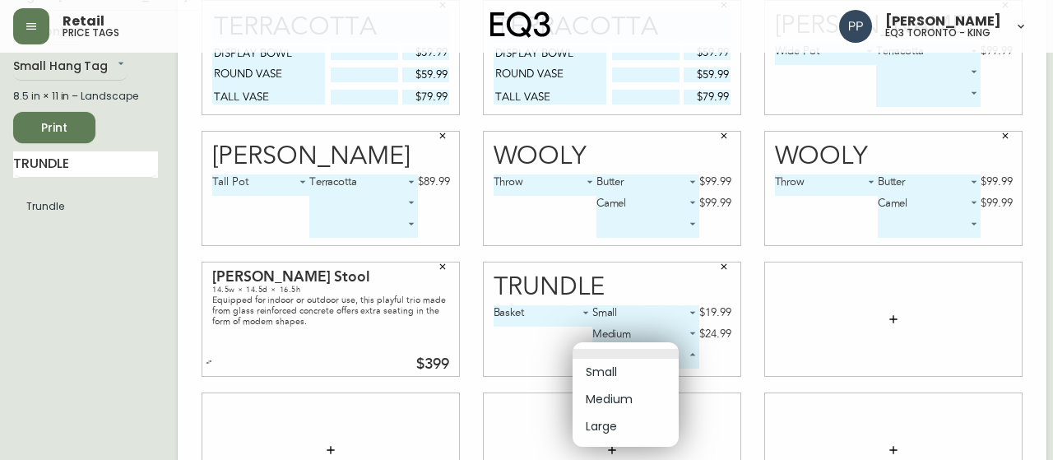
click at [650, 434] on li "Large" at bounding box center [626, 426] width 106 height 27
type input "2"
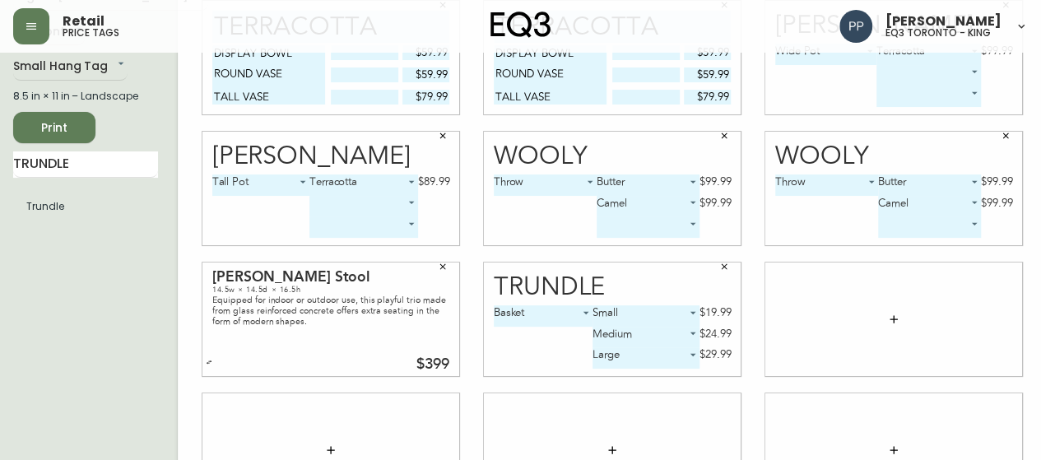
click at [58, 126] on span "Print" at bounding box center [54, 128] width 56 height 21
click at [32, 32] on icon "button" at bounding box center [31, 26] width 13 height 13
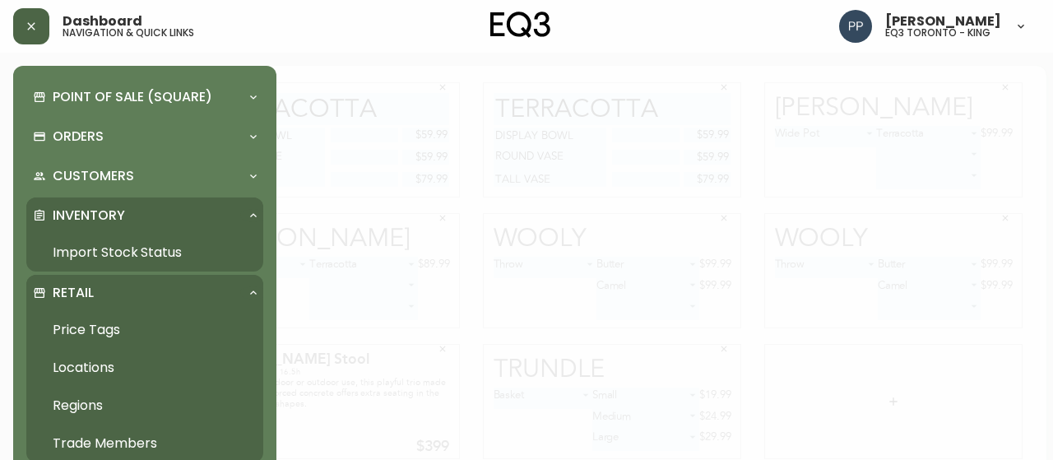
click at [127, 253] on link "Import Stock Status" at bounding box center [144, 253] width 237 height 38
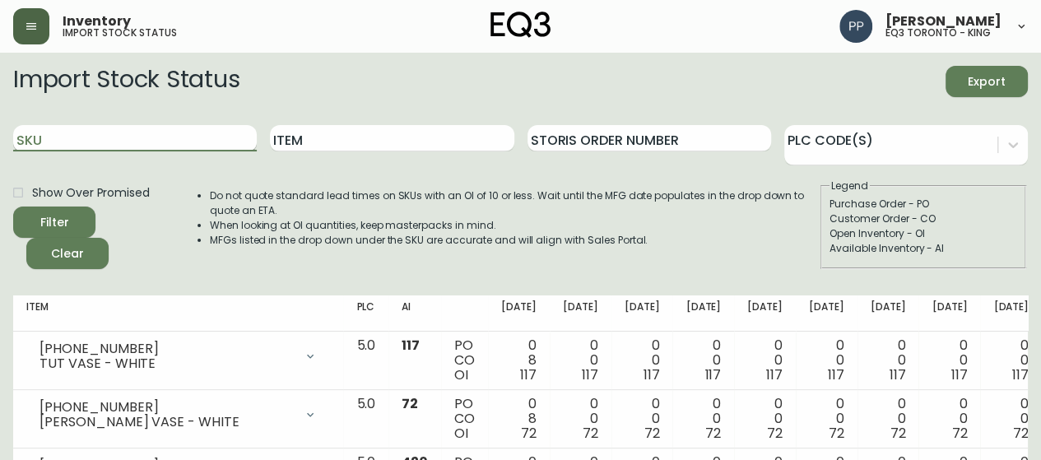
click at [186, 145] on input "SKU" at bounding box center [135, 138] width 244 height 26
paste input "[PHONE_NUMBER]"
click at [152, 142] on input "[PHONE_NUMBER]" at bounding box center [135, 138] width 244 height 26
click at [13, 207] on button "Filter" at bounding box center [54, 222] width 82 height 31
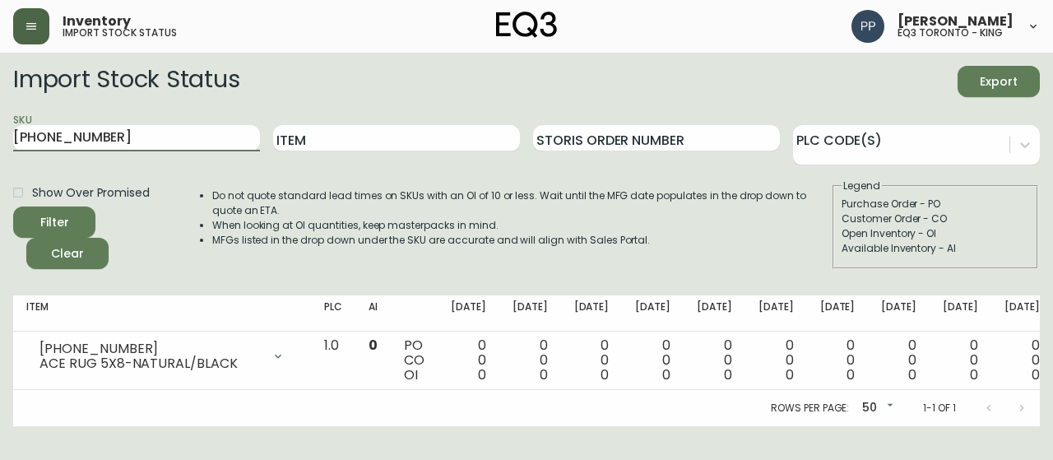
click at [0, 151] on main "Import Stock Status Export SKU [PHONE_NUMBER] Item Storis Order Number PLC Code…" at bounding box center [526, 240] width 1053 height 374
paste input "7718"
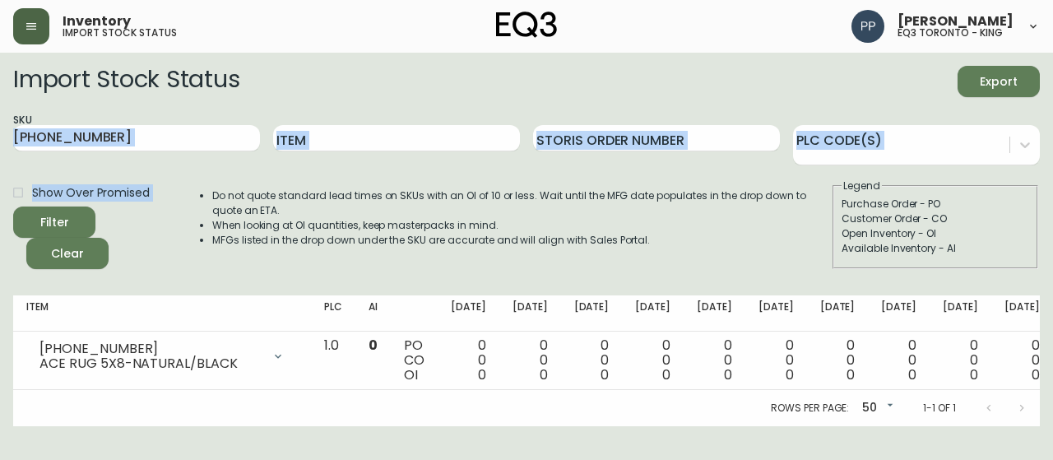
drag, startPoint x: 46, startPoint y: 156, endPoint x: 86, endPoint y: 221, distance: 76.1
click at [89, 224] on main "Import Stock Status Export SKU [PHONE_NUMBER] Item Storis Order Number PLC Code…" at bounding box center [526, 240] width 1053 height 374
click at [86, 216] on button "Filter" at bounding box center [54, 222] width 82 height 31
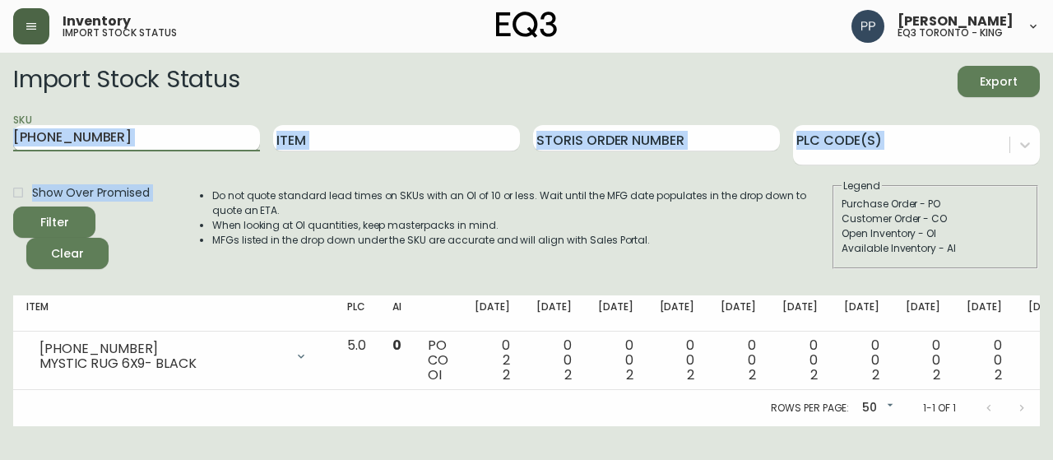
click at [110, 151] on input "[PHONE_NUMBER]" at bounding box center [136, 138] width 247 height 26
click at [124, 146] on input "[PHONE_NUMBER]" at bounding box center [136, 138] width 247 height 26
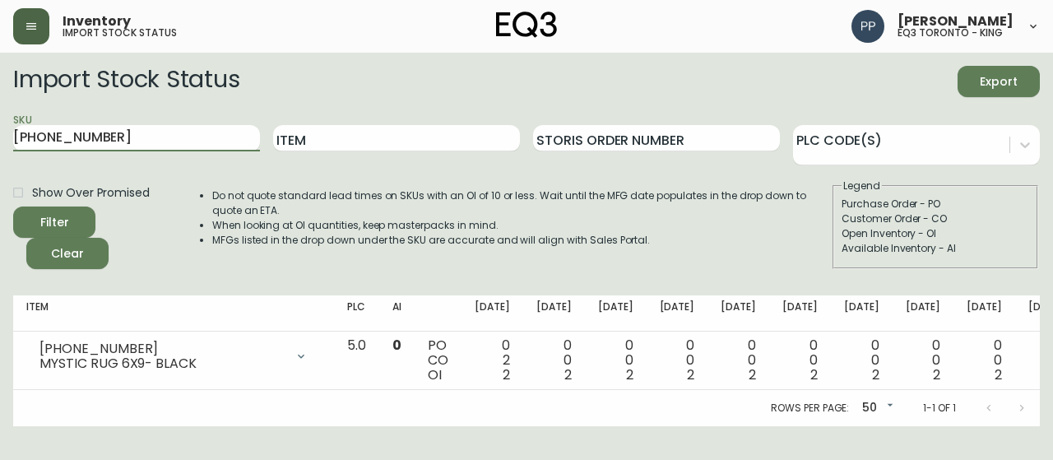
drag, startPoint x: 109, startPoint y: 139, endPoint x: 0, endPoint y: 142, distance: 108.7
click at [0, 142] on main "Import Stock Status Export SKU [PHONE_NUMBER] Item Storis Order Number PLC Code…" at bounding box center [526, 240] width 1053 height 374
paste input "PLC 2.0"
drag, startPoint x: 2, startPoint y: 142, endPoint x: 80, endPoint y: 217, distance: 108.2
click at [80, 217] on main "Import Stock Status Export SKU PLC 2.0 Item Storis Order Number PLC Code(s) Sho…" at bounding box center [526, 240] width 1053 height 374
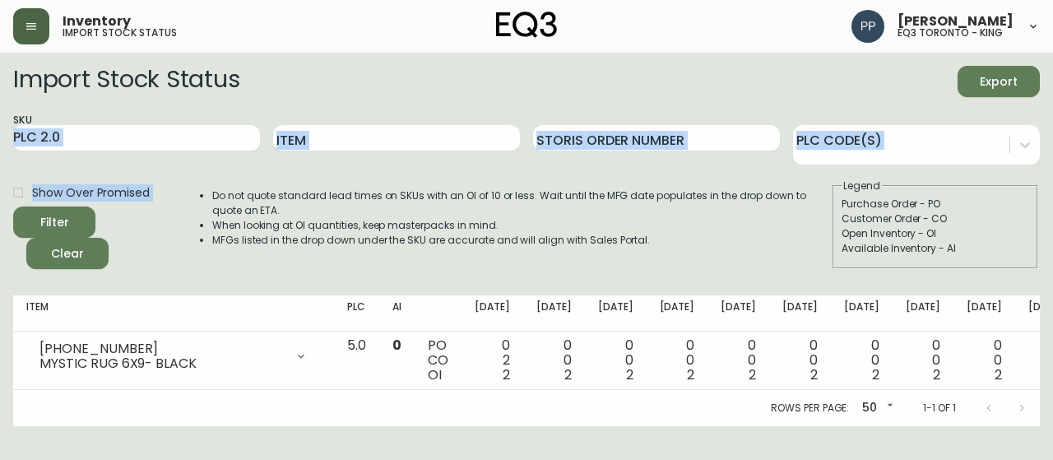
click at [77, 223] on span "Filter" at bounding box center [54, 222] width 56 height 21
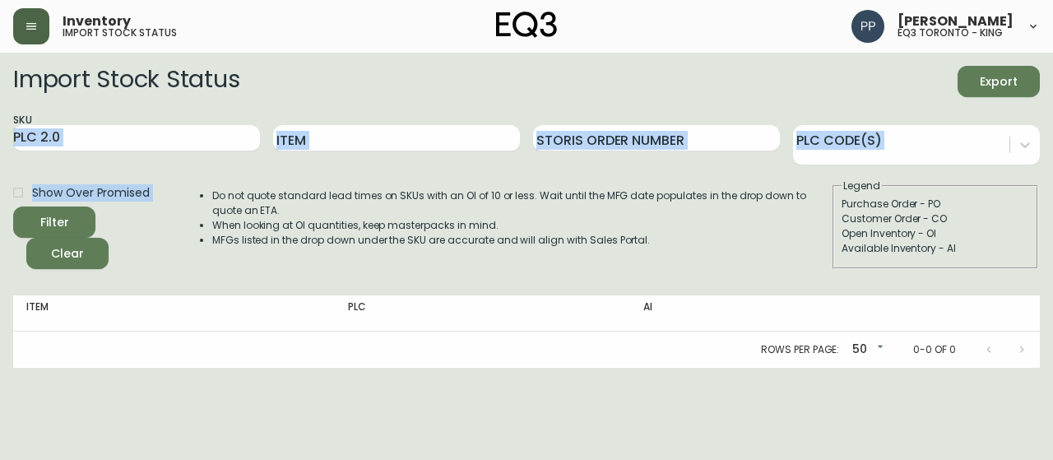
click at [193, 117] on div "SKU PLC 2.0" at bounding box center [136, 138] width 247 height 53
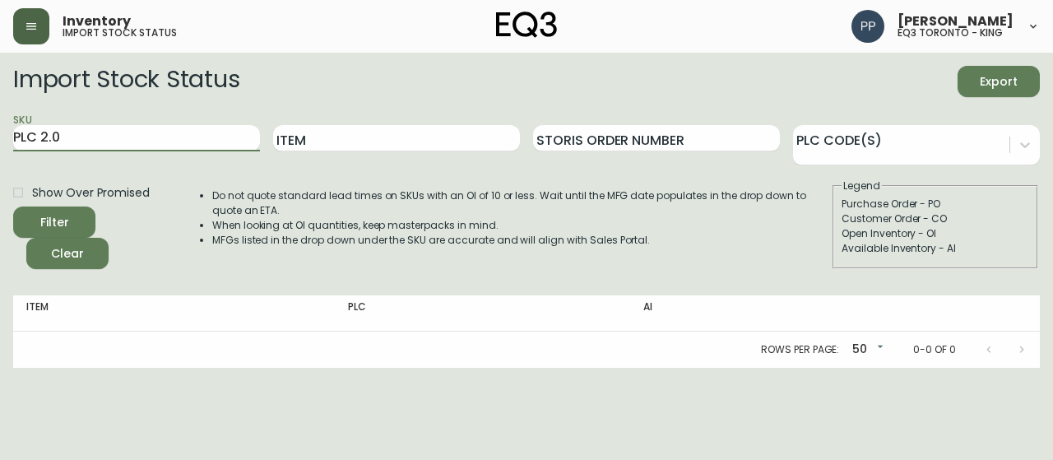
drag, startPoint x: 142, startPoint y: 137, endPoint x: 0, endPoint y: 137, distance: 141.5
click at [0, 137] on main "Import Stock Status Export SKU PLC 2.0 Item Storis Order Number PLC Code(s) Sho…" at bounding box center [526, 210] width 1053 height 315
click at [132, 141] on input "PLC 2.0" at bounding box center [136, 138] width 247 height 26
drag, startPoint x: 132, startPoint y: 141, endPoint x: 0, endPoint y: 136, distance: 131.7
click at [0, 136] on main "Import Stock Status Export SKU PLC 2.0 Item Storis Order Number PLC Code(s) Sho…" at bounding box center [526, 210] width 1053 height 315
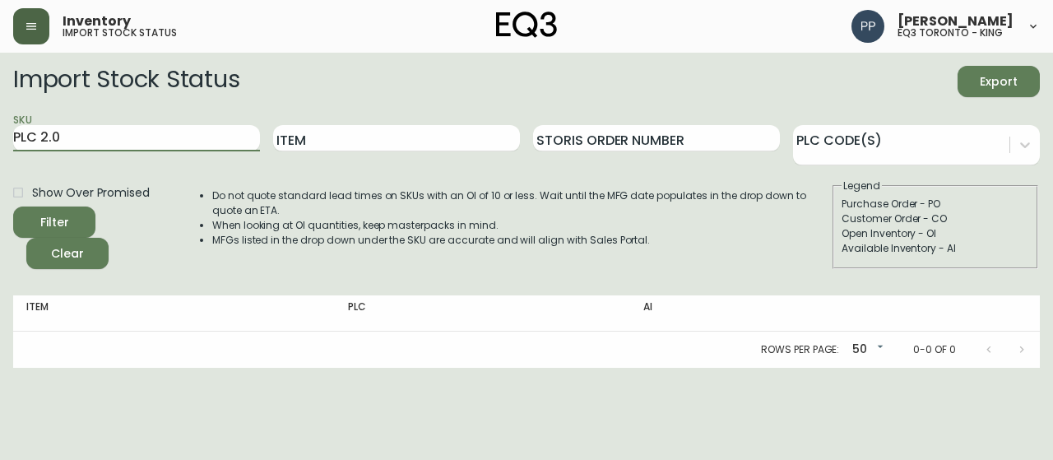
paste input "[PHONE_NUMBER]"
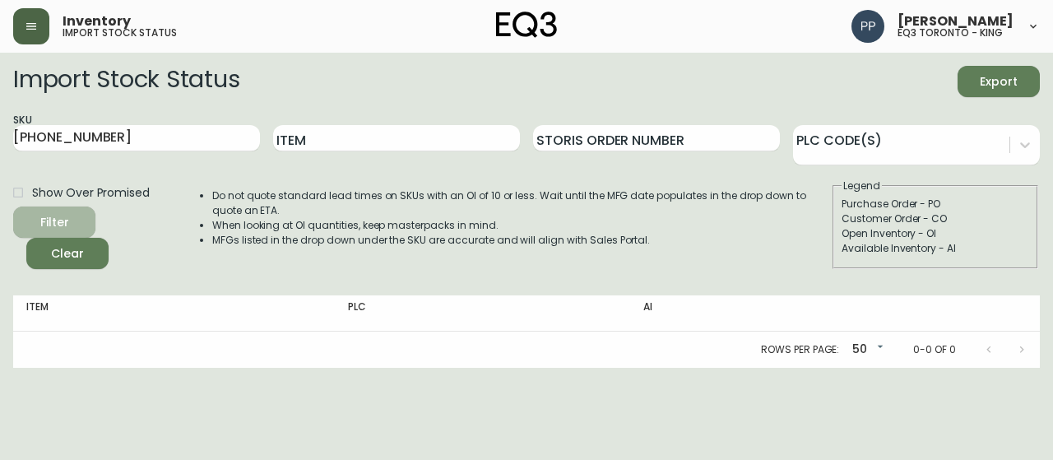
drag, startPoint x: 63, startPoint y: 221, endPoint x: 70, endPoint y: 205, distance: 18.0
click at [64, 219] on div "Filter" at bounding box center [54, 222] width 29 height 21
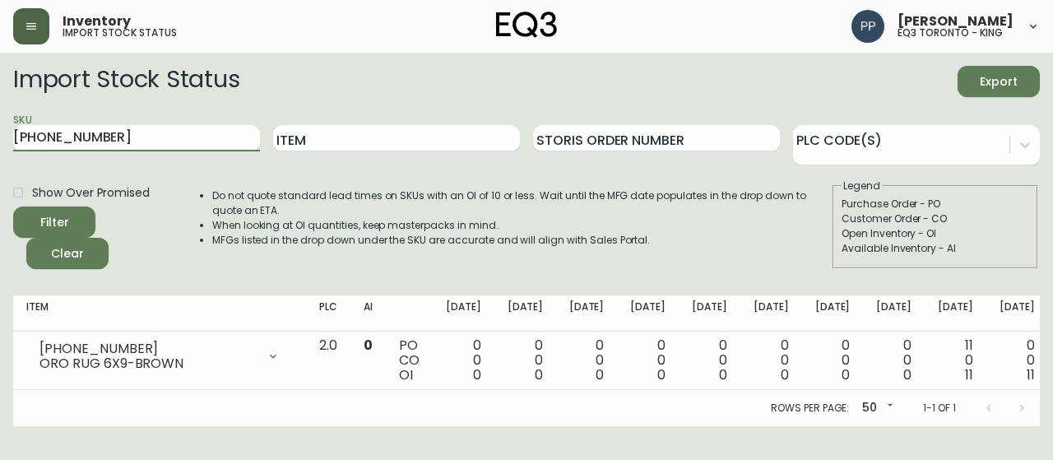
drag, startPoint x: 135, startPoint y: 142, endPoint x: 0, endPoint y: 142, distance: 134.9
click at [0, 142] on main "Import Stock Status Export SKU [PHONE_NUMBER] Item Storis Order Number PLC Code…" at bounding box center [526, 240] width 1053 height 374
paste input "2223-0"
click at [62, 207] on button "Filter" at bounding box center [54, 222] width 82 height 31
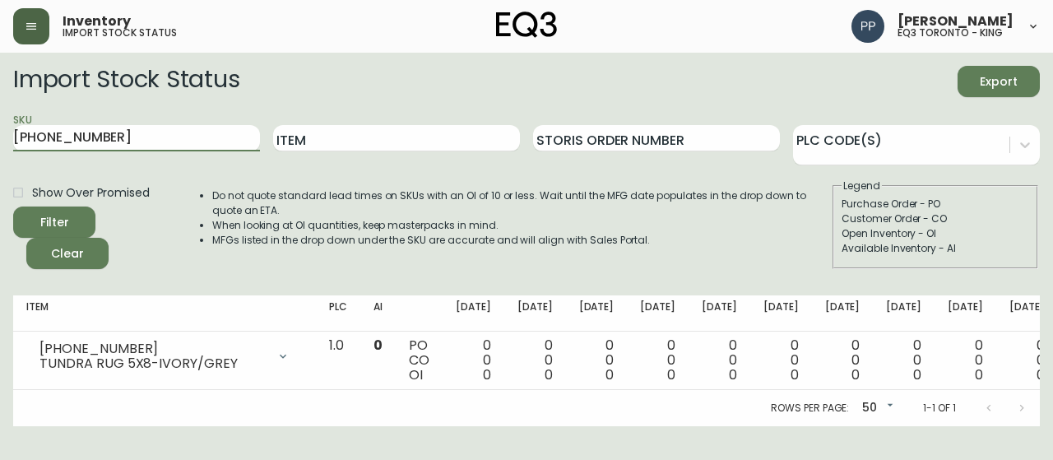
drag, startPoint x: 128, startPoint y: 132, endPoint x: 0, endPoint y: 135, distance: 128.4
click at [0, 134] on main "Import Stock Status Export SKU [PHONE_NUMBER] Item Storis Order Number PLC Code…" at bounding box center [526, 240] width 1053 height 374
paste input "1-8"
click at [60, 216] on div "Filter" at bounding box center [54, 222] width 29 height 21
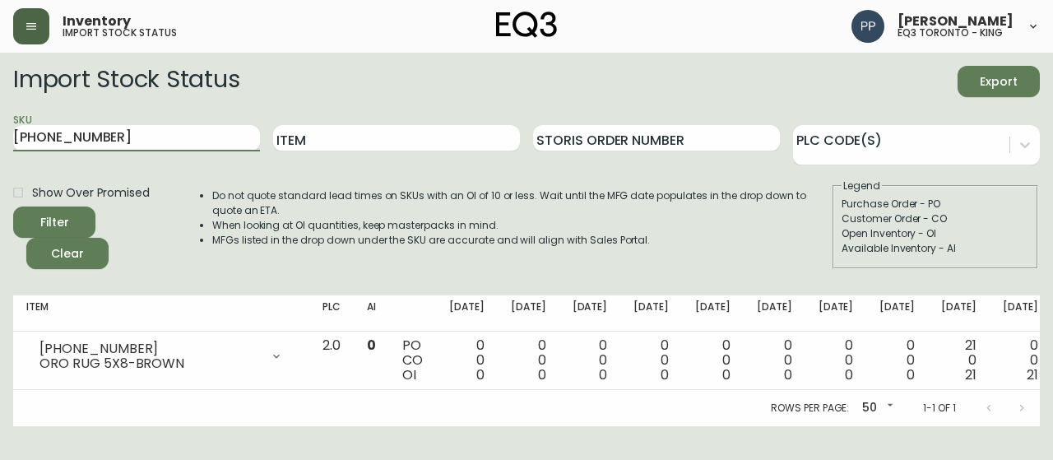
drag, startPoint x: 79, startPoint y: 142, endPoint x: 0, endPoint y: 145, distance: 79.1
click at [0, 145] on main "Import Stock Status Export SKU [PHONE_NUMBER] Item Storis Order Number PLC Code…" at bounding box center [526, 240] width 1053 height 374
paste input "89-1"
drag, startPoint x: 0, startPoint y: 145, endPoint x: 0, endPoint y: 276, distance: 131.6
click at [0, 225] on main "Import Stock Status Export SKU [PHONE_NUMBER] Item Storis Order Number PLC Code…" at bounding box center [526, 240] width 1053 height 374
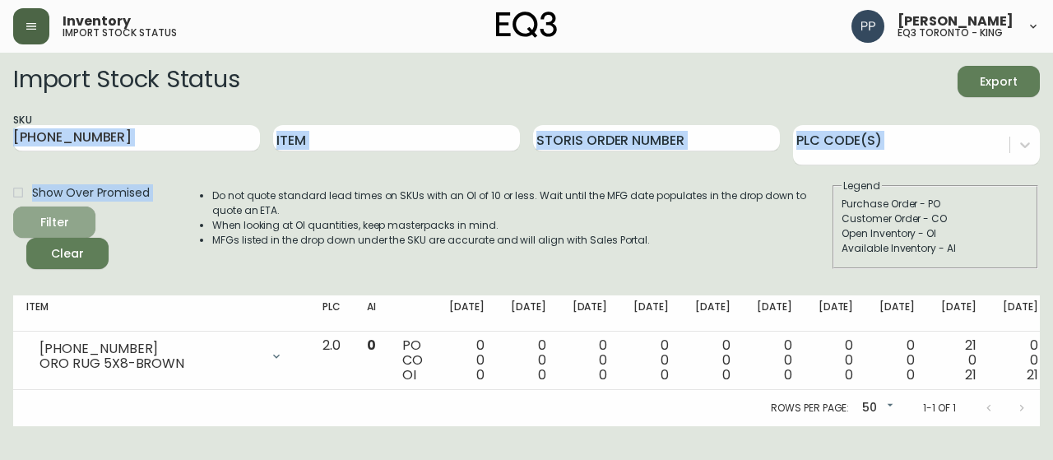
click at [66, 223] on div "Filter" at bounding box center [54, 222] width 29 height 21
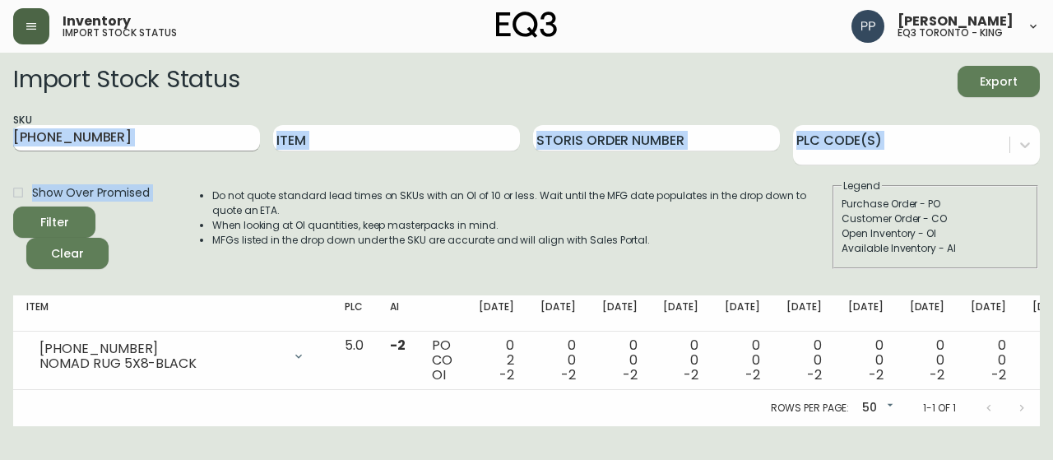
click at [158, 139] on input "[PHONE_NUMBER]" at bounding box center [136, 138] width 247 height 26
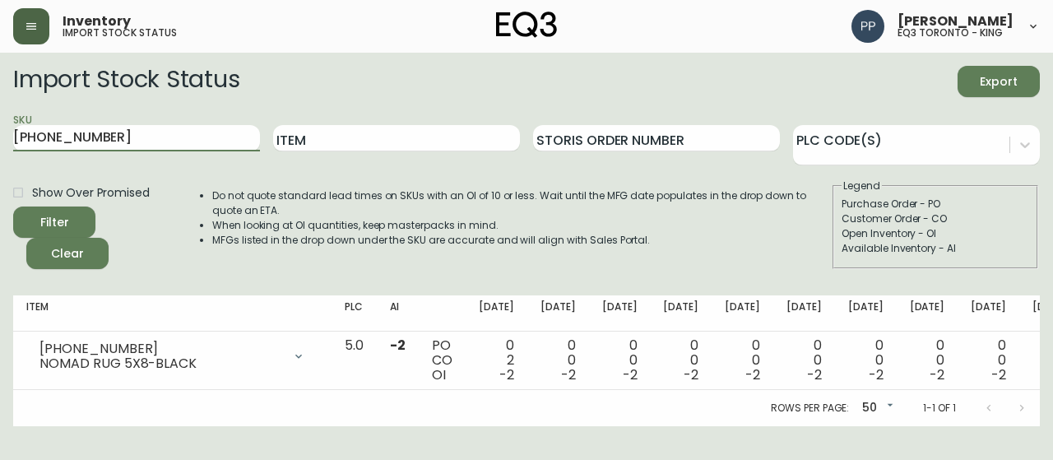
drag, startPoint x: 156, startPoint y: 139, endPoint x: 0, endPoint y: 141, distance: 156.3
click at [0, 141] on main "Import Stock Status Export SKU [PHONE_NUMBER] Item Storis Order Number PLC Code…" at bounding box center [526, 240] width 1053 height 374
paste input "2220"
type input "[PHONE_NUMBER]"
click at [83, 216] on button "Filter" at bounding box center [54, 222] width 82 height 31
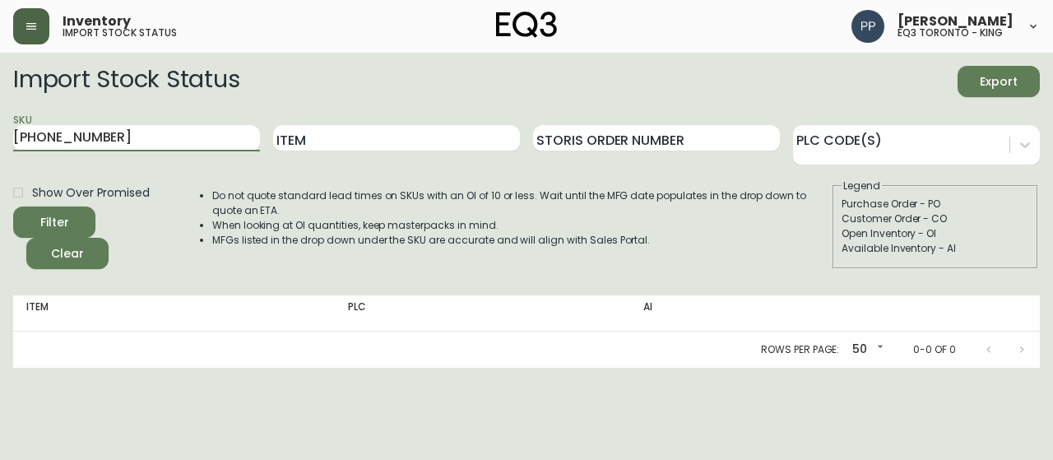
drag, startPoint x: 125, startPoint y: 137, endPoint x: 0, endPoint y: 137, distance: 125.1
click at [0, 137] on main "Import Stock Status Export SKU [PHONE_NUMBER] Item Storis Order Number PLC Code…" at bounding box center [526, 210] width 1053 height 315
paste input "text"
click at [87, 134] on input "SKU" at bounding box center [136, 138] width 247 height 26
paste input "text"
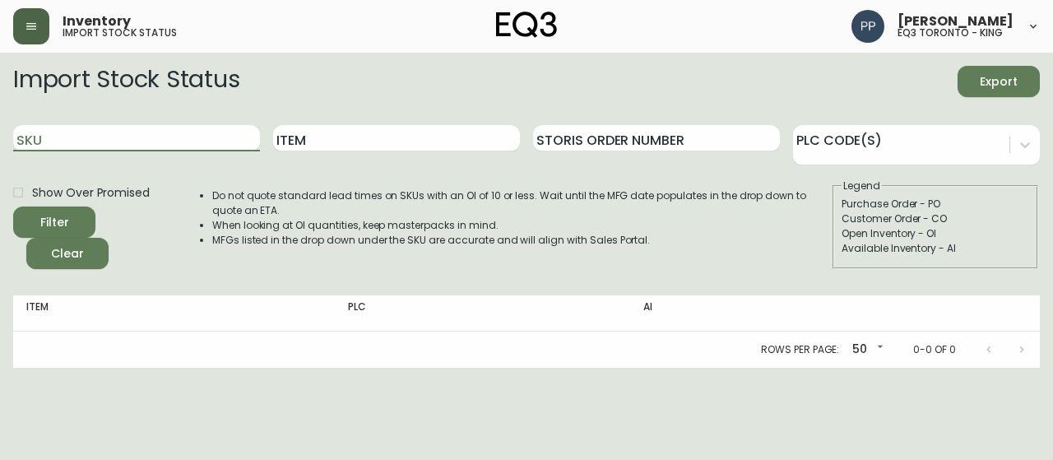
drag, startPoint x: 64, startPoint y: 204, endPoint x: 72, endPoint y: 198, distance: 10.0
click at [63, 210] on form "Import Stock Status Export SKU Item Storis Order Number PLC Code(s) Show Over P…" at bounding box center [526, 167] width 1027 height 203
click at [323, 134] on input "Item" at bounding box center [396, 138] width 247 height 26
type input "ace"
click at [76, 211] on button "Filter" at bounding box center [54, 222] width 82 height 31
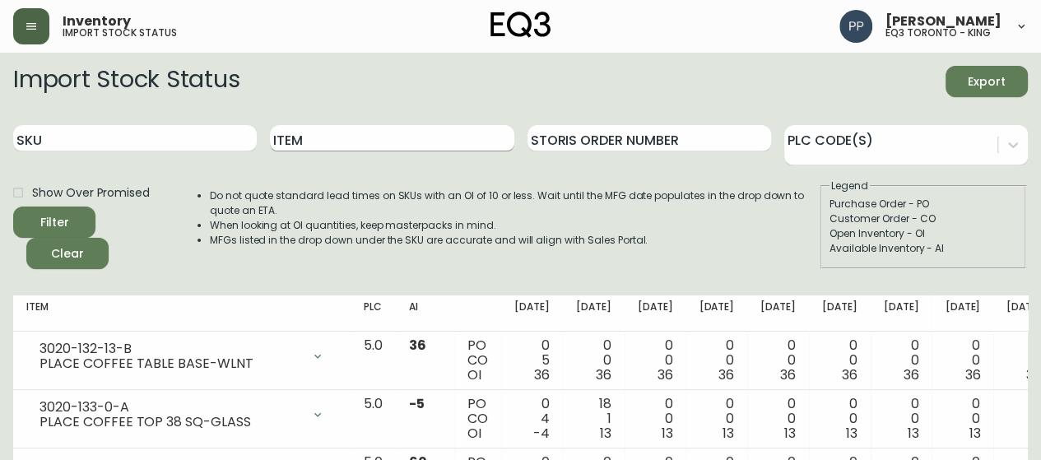
click at [359, 151] on input "Item" at bounding box center [392, 138] width 244 height 26
type input "ace rug"
click at [13, 207] on button "Filter" at bounding box center [54, 222] width 82 height 31
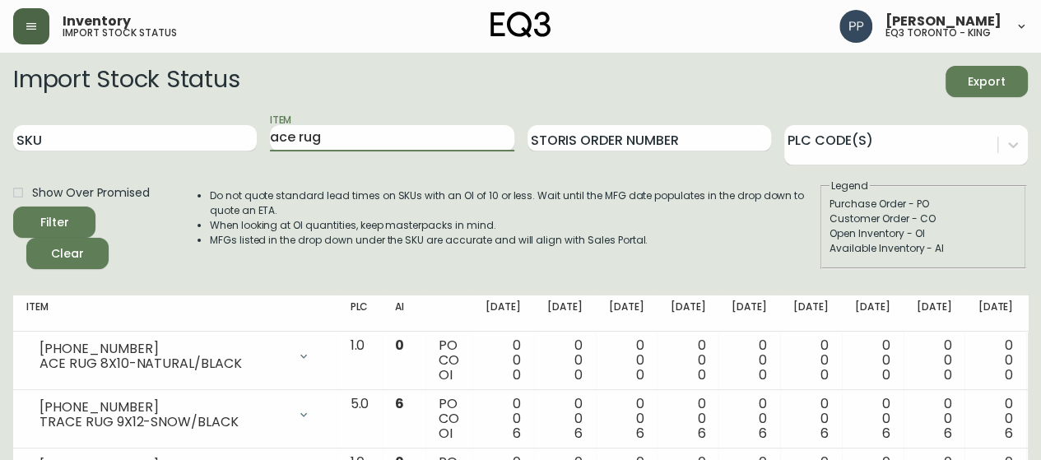
drag, startPoint x: 357, startPoint y: 150, endPoint x: 207, endPoint y: 151, distance: 149.8
click at [208, 154] on div "SKU Item ace rug Storis Order Number PLC Code(s)" at bounding box center [520, 138] width 1014 height 53
click at [211, 135] on input "SKU" at bounding box center [135, 138] width 244 height 26
paste input "[PHONE_NUMBER]"
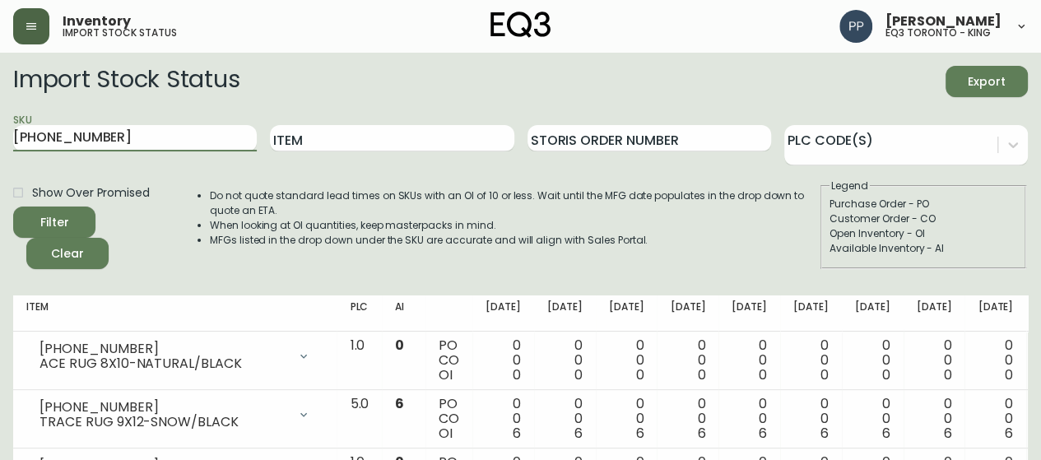
type input "[PHONE_NUMBER]"
click at [70, 218] on span "Filter" at bounding box center [54, 222] width 56 height 21
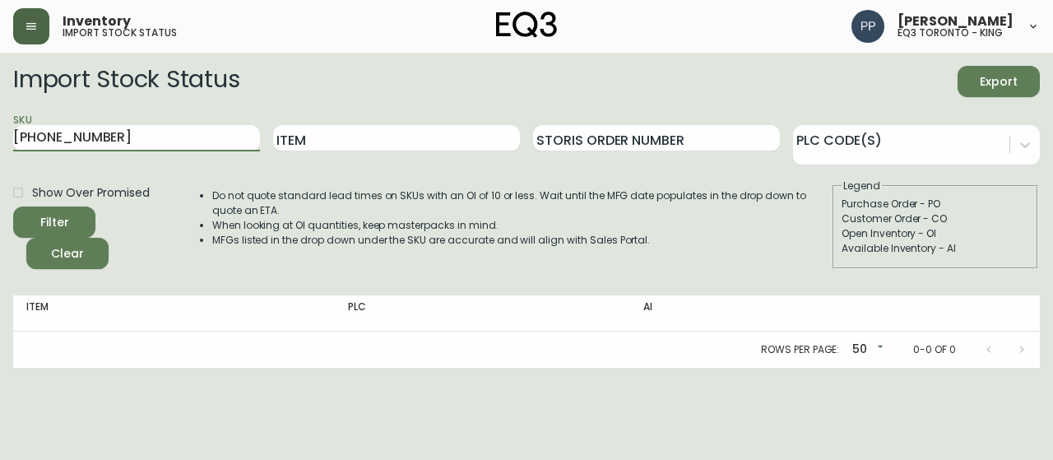
drag, startPoint x: 147, startPoint y: 144, endPoint x: 0, endPoint y: 144, distance: 147.3
click at [0, 144] on main "Import Stock Status Export SKU [PHONE_NUMBER] Item Storis Order Number PLC Code…" at bounding box center [526, 210] width 1053 height 315
click at [375, 144] on input "Item" at bounding box center [396, 138] width 247 height 26
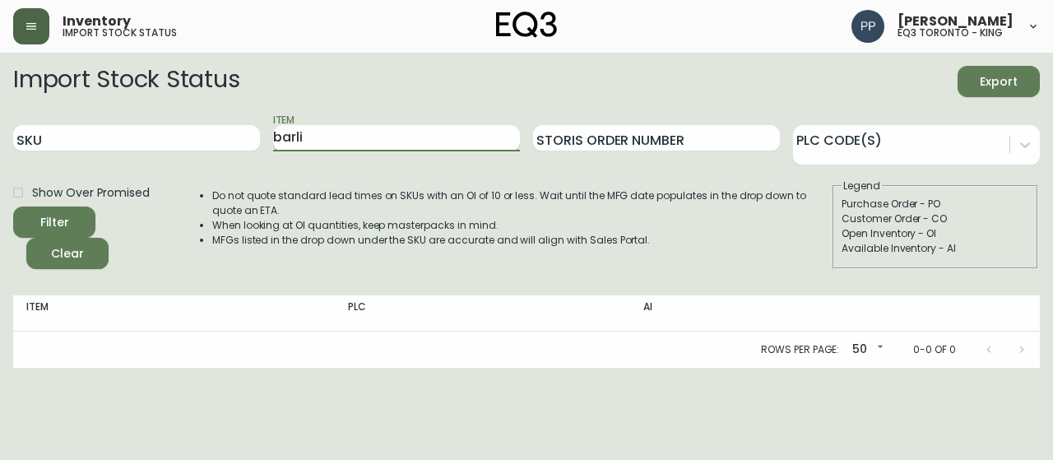
type input "barli"
click at [13, 207] on button "Filter" at bounding box center [54, 222] width 82 height 31
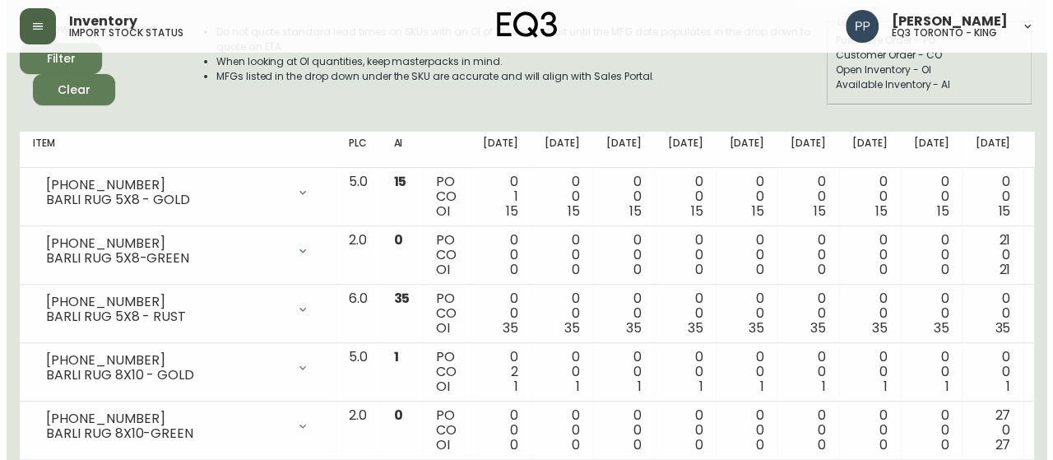
scroll to position [165, 0]
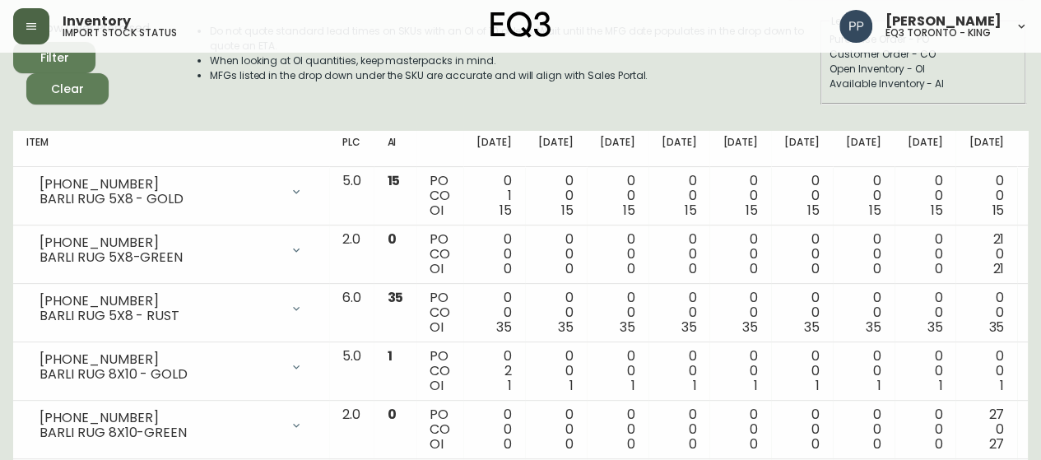
click at [23, 17] on button "button" at bounding box center [31, 26] width 36 height 36
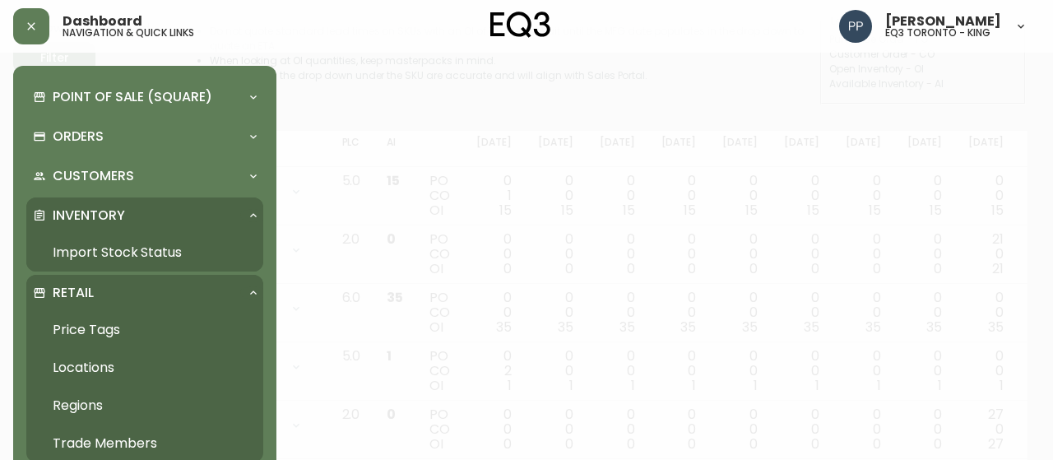
click at [101, 335] on link "Price Tags" at bounding box center [144, 330] width 237 height 38
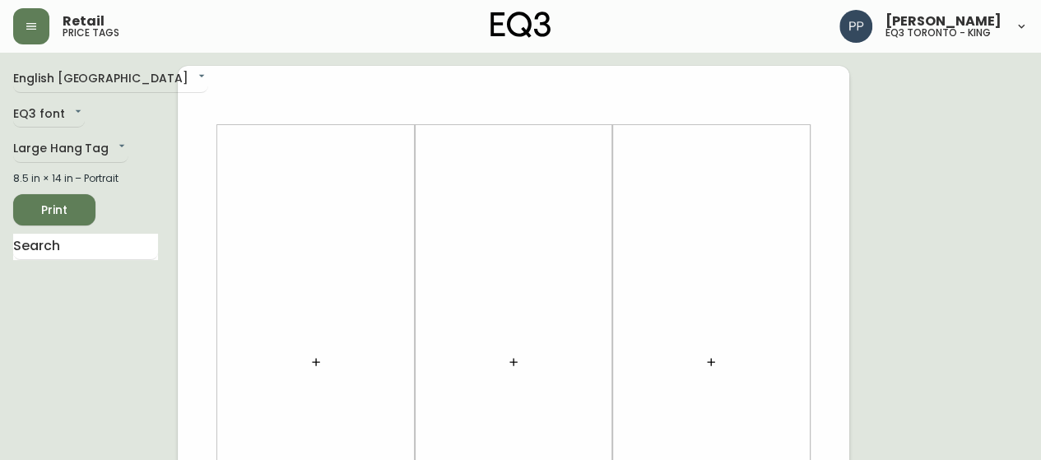
click at [321, 365] on icon "button" at bounding box center [315, 361] width 13 height 13
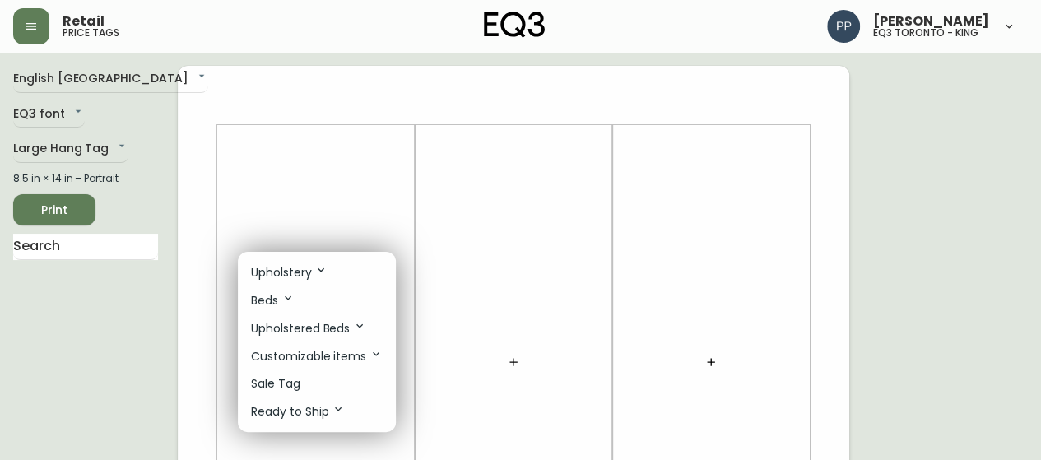
click at [346, 383] on li "Sale Tag" at bounding box center [317, 383] width 158 height 27
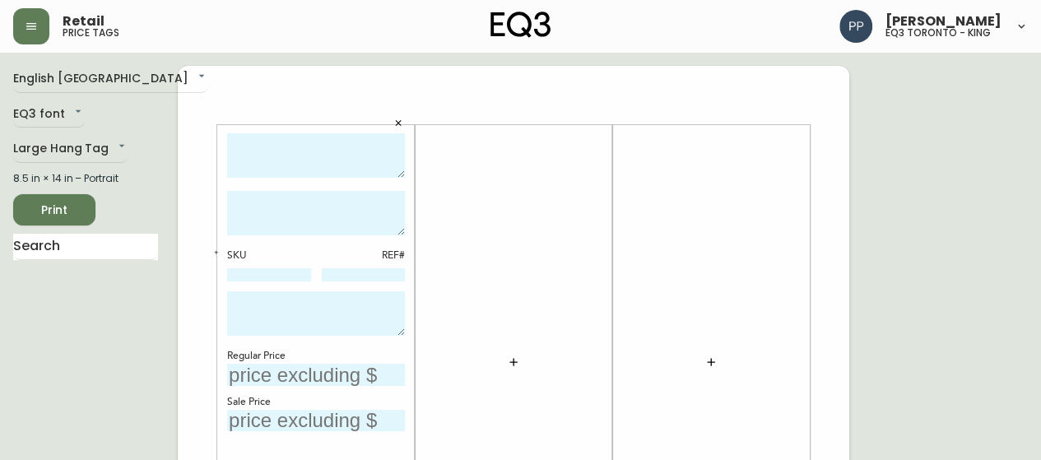
click at [295, 151] on textarea at bounding box center [316, 155] width 178 height 45
type textarea "HALLI DINING TABLE"
drag, startPoint x: 285, startPoint y: 208, endPoint x: 284, endPoint y: 200, distance: 8.3
click at [285, 207] on textarea at bounding box center [316, 213] width 178 height 44
type textarea "WALNUT"
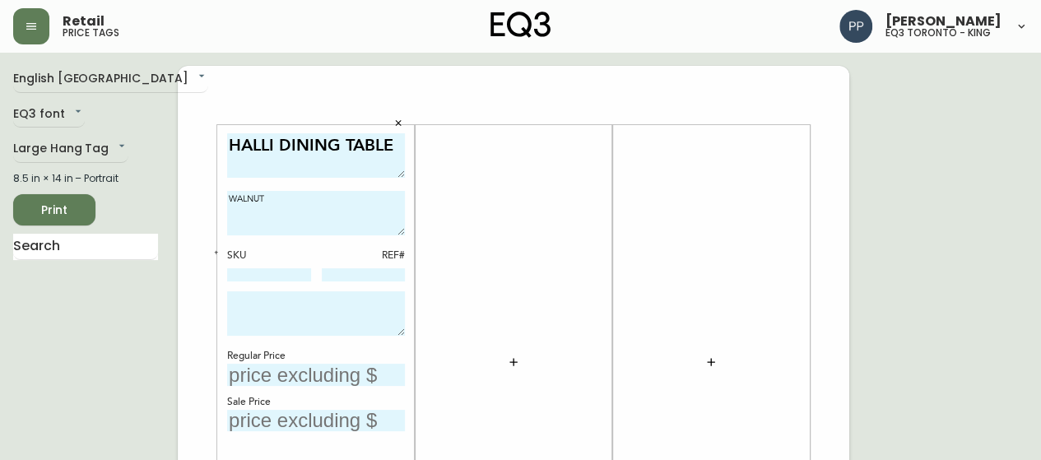
drag, startPoint x: 298, startPoint y: 417, endPoint x: 313, endPoint y: 413, distance: 15.4
click at [300, 416] on input "text" at bounding box center [316, 421] width 178 height 22
type input "$599"
click at [770, 299] on div at bounding box center [711, 362] width 178 height 458
click at [252, 274] on input at bounding box center [269, 274] width 84 height 13
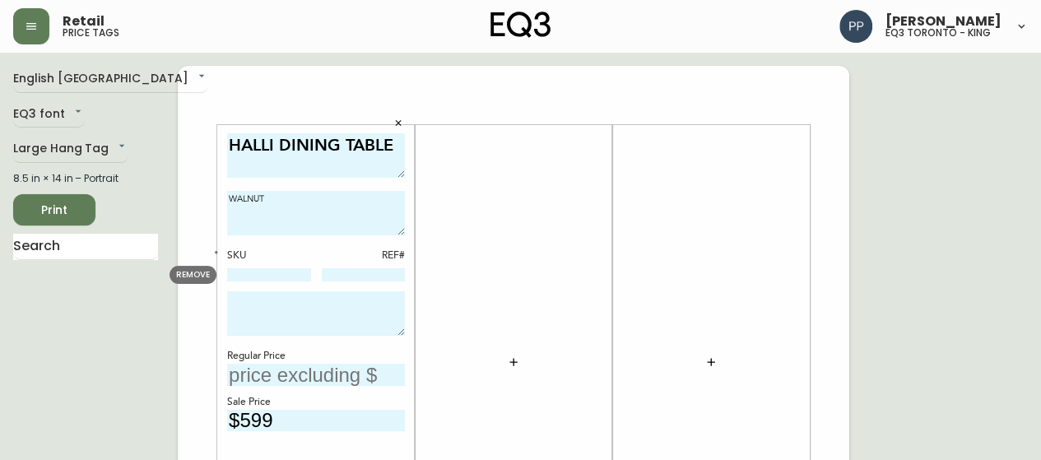
paste input "[PHONE_NUMBER]"
type input "[PHONE_NUMBER]"
click at [262, 327] on textarea at bounding box center [316, 313] width 178 height 44
type textarea "AS IS - FINAL SALE *DICONTINUED"
